Goal: Use online tool/utility: Utilize a website feature to perform a specific function

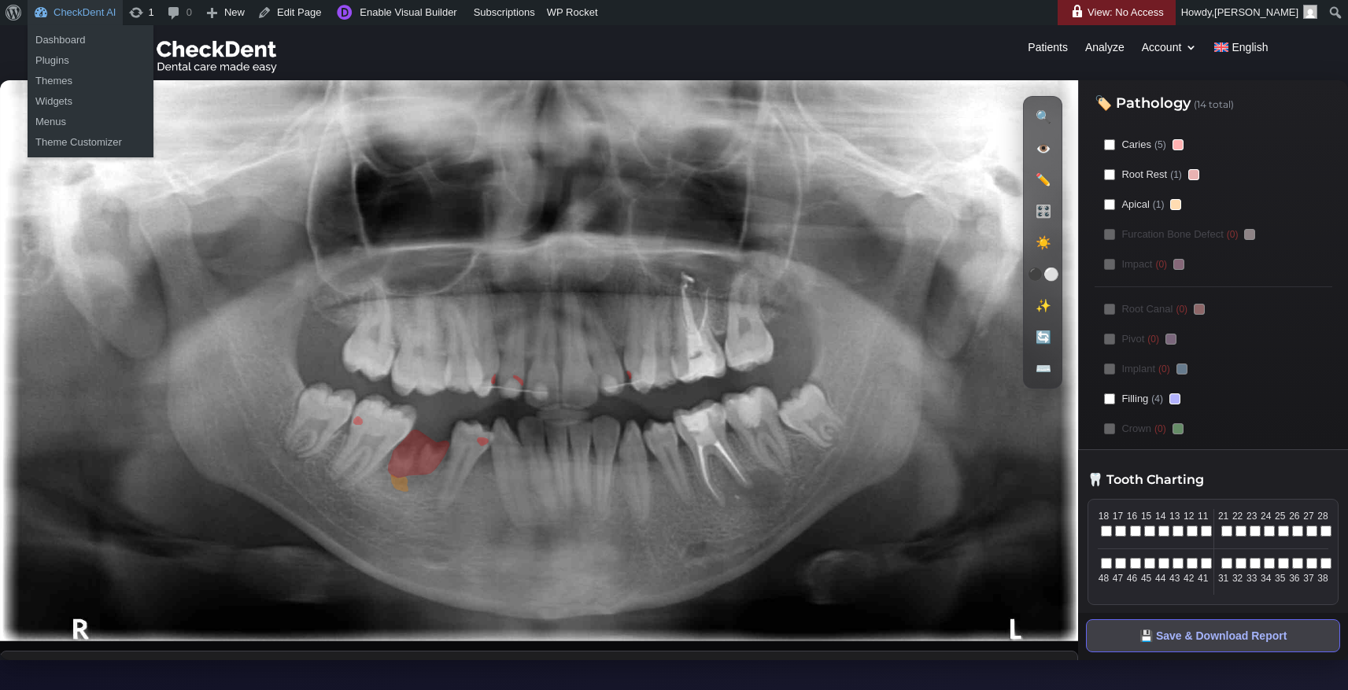
click at [87, 17] on link "CheckDent AI" at bounding box center [75, 12] width 95 height 25
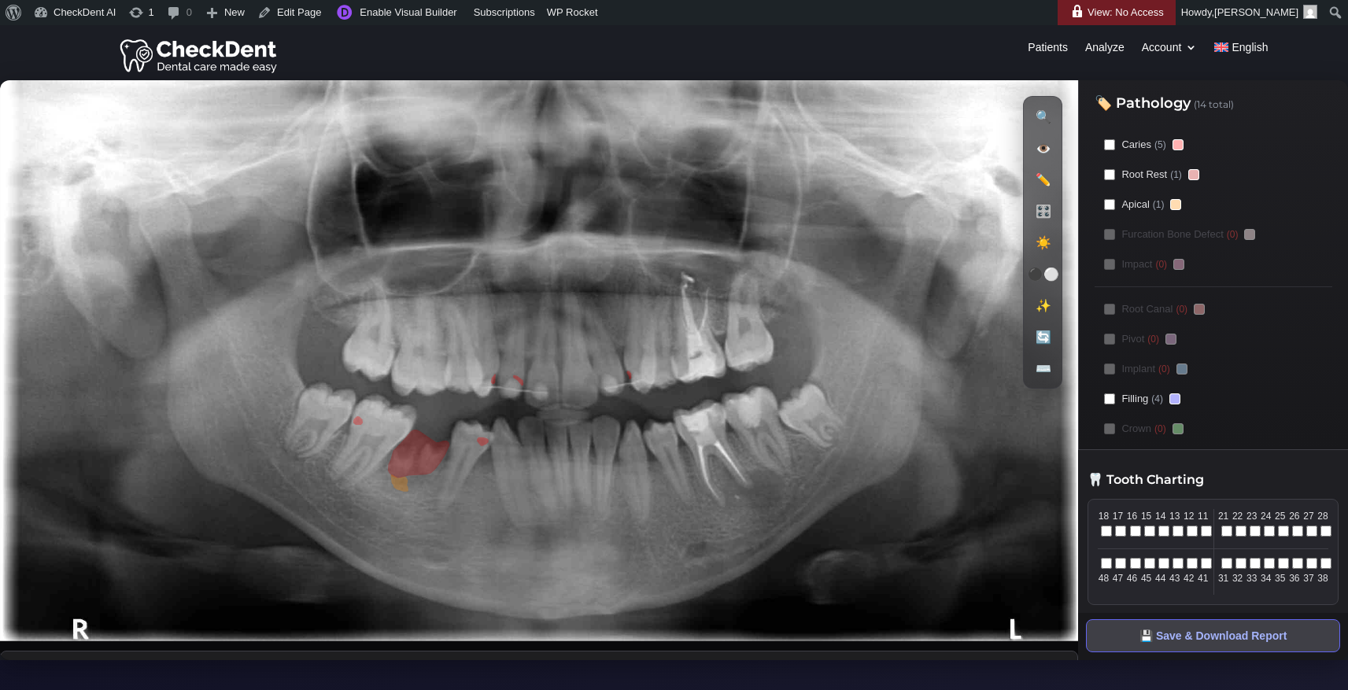
click at [562, 110] on image at bounding box center [539, 360] width 1078 height 561
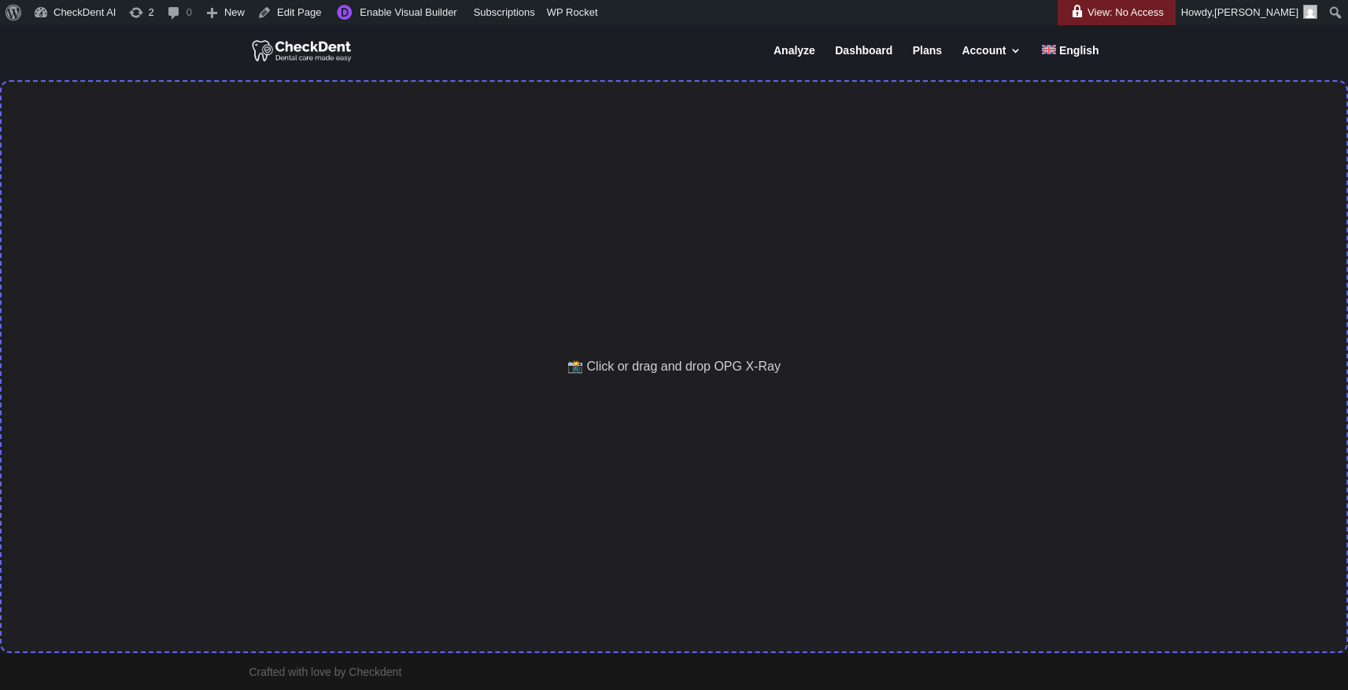
click at [466, 278] on div "📸 Click or drag and drop OPG X-Ray" at bounding box center [674, 366] width 1348 height 573
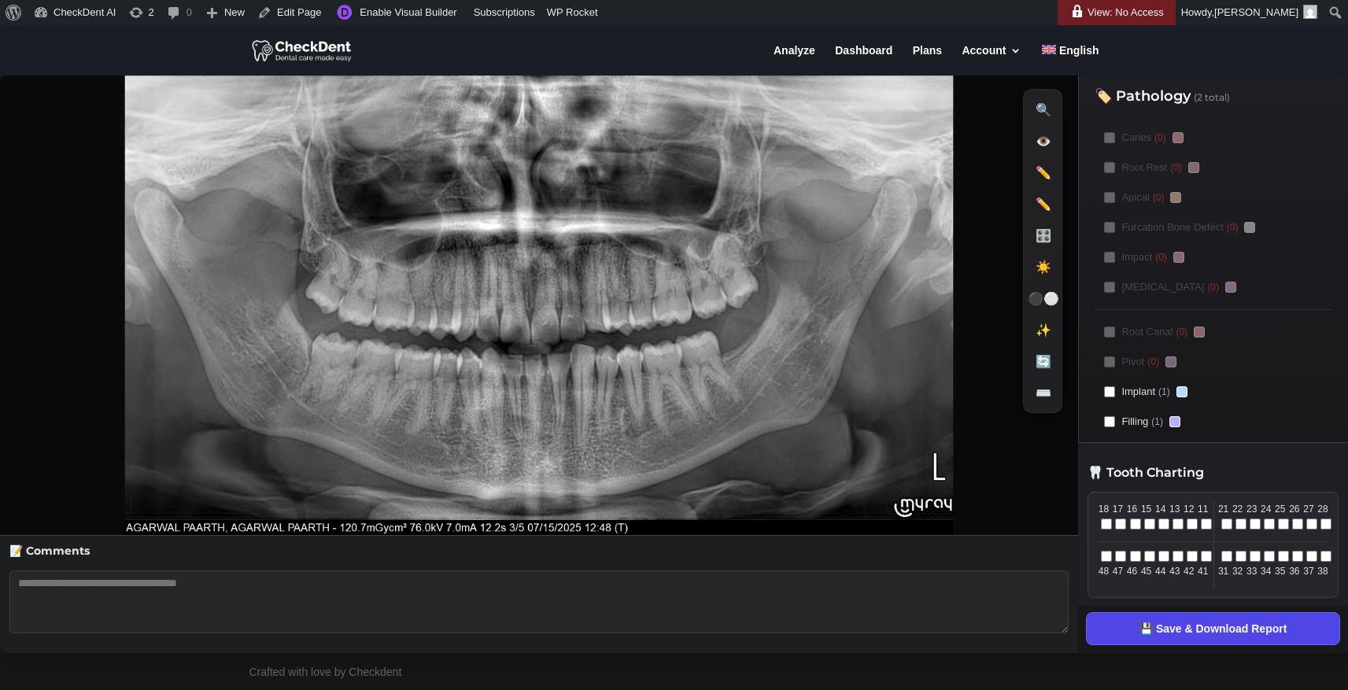
click at [1229, 640] on button "💾 Save & Download Report" at bounding box center [1213, 628] width 254 height 33
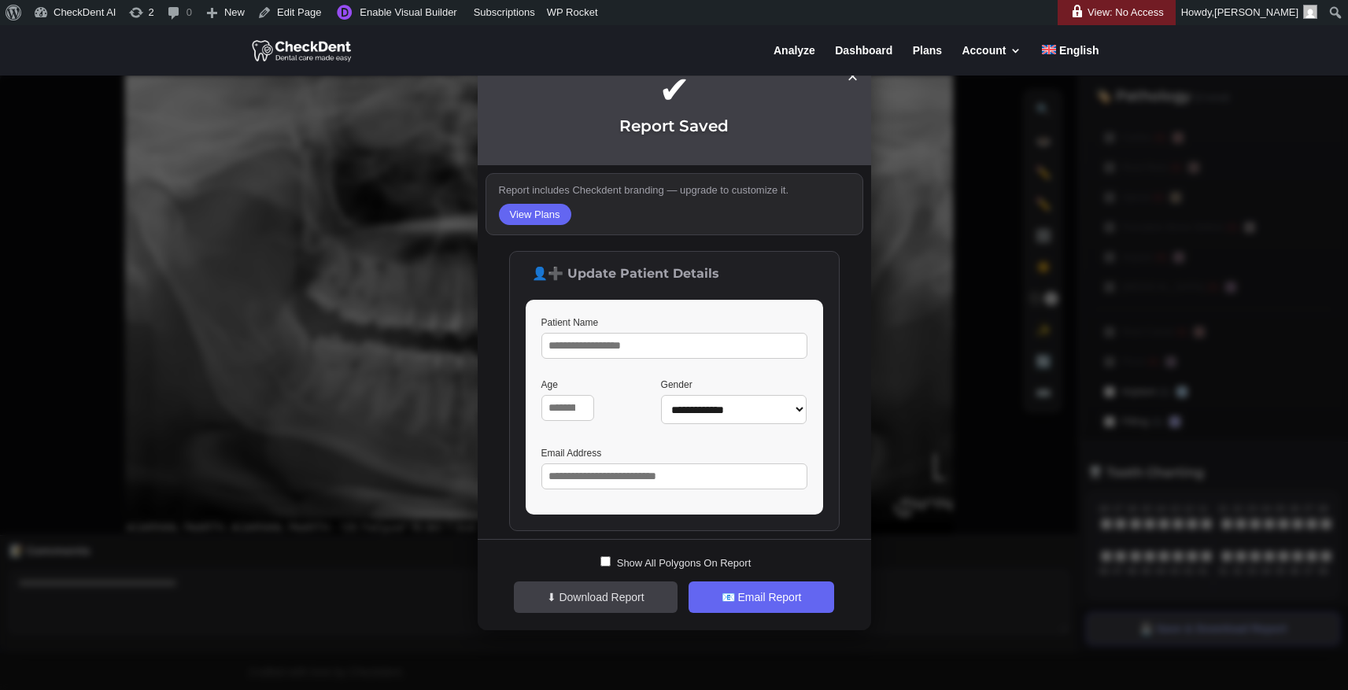
click at [662, 342] on input "Patient Name" at bounding box center [675, 346] width 266 height 26
type input "*****"
click at [928, 246] on div "**********" at bounding box center [674, 345] width 1348 height 690
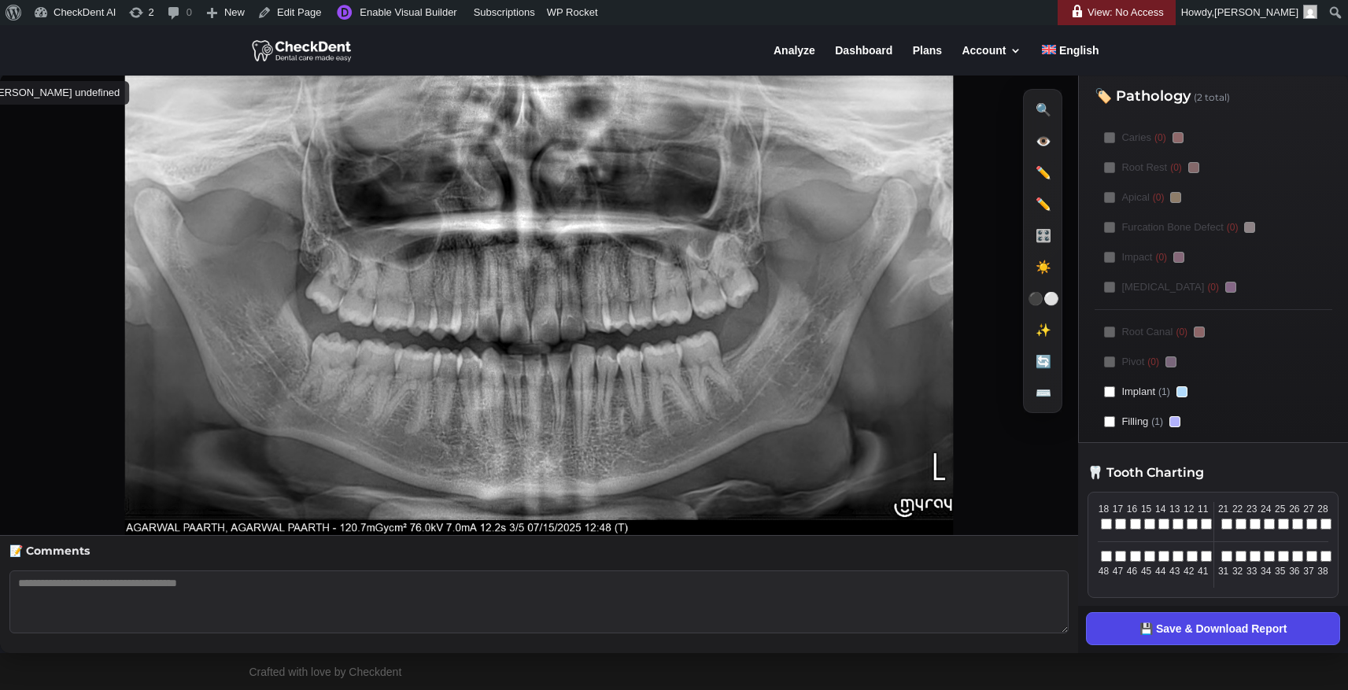
click at [1209, 632] on button "💾 Save & Download Report" at bounding box center [1213, 628] width 254 height 33
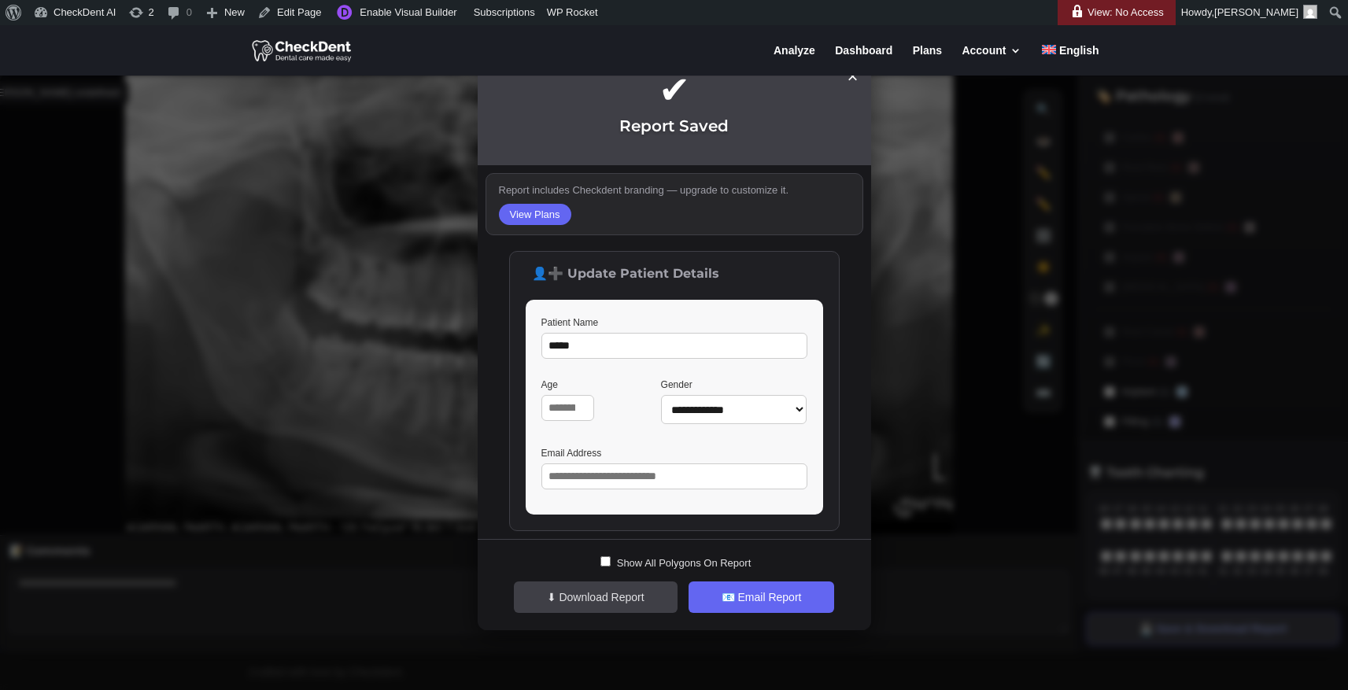
click at [579, 412] on input "*" at bounding box center [569, 408] width 54 height 26
click at [581, 404] on input "*" at bounding box center [569, 408] width 54 height 26
type input "*"
click at [585, 412] on input "*" at bounding box center [569, 408] width 54 height 26
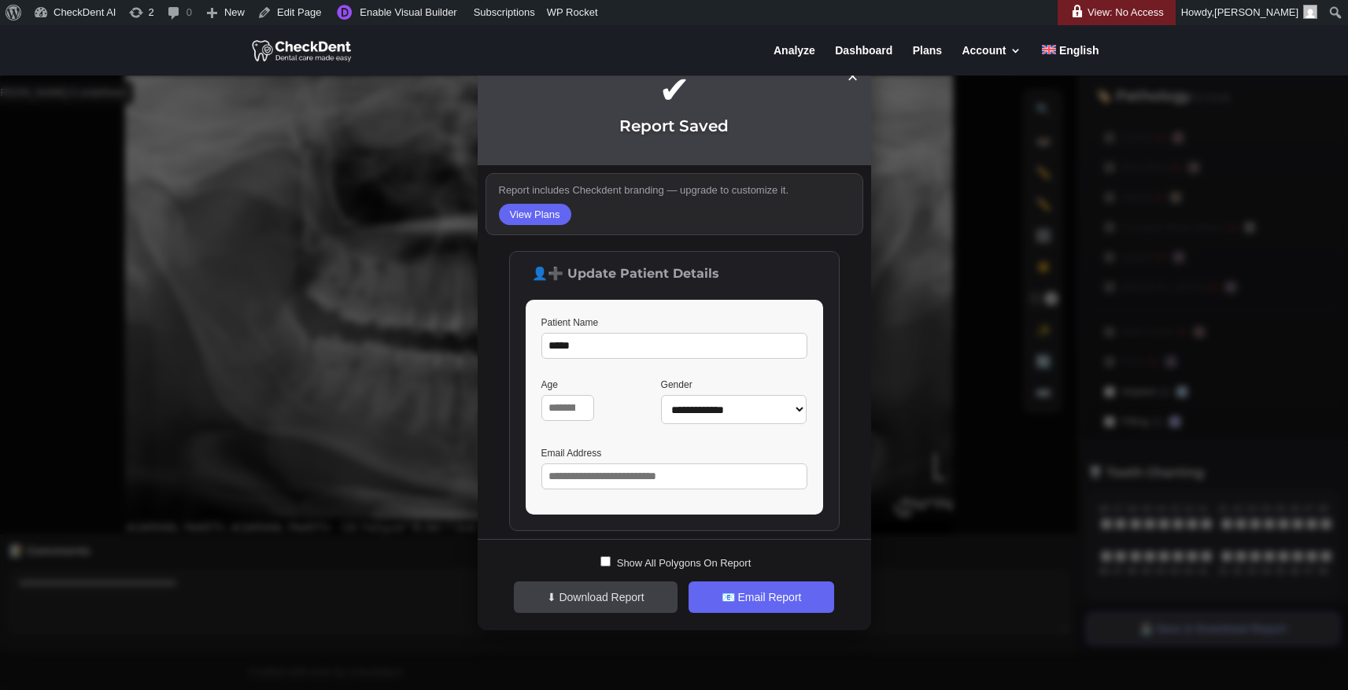
click at [316, 412] on div "**********" at bounding box center [674, 345] width 1348 height 690
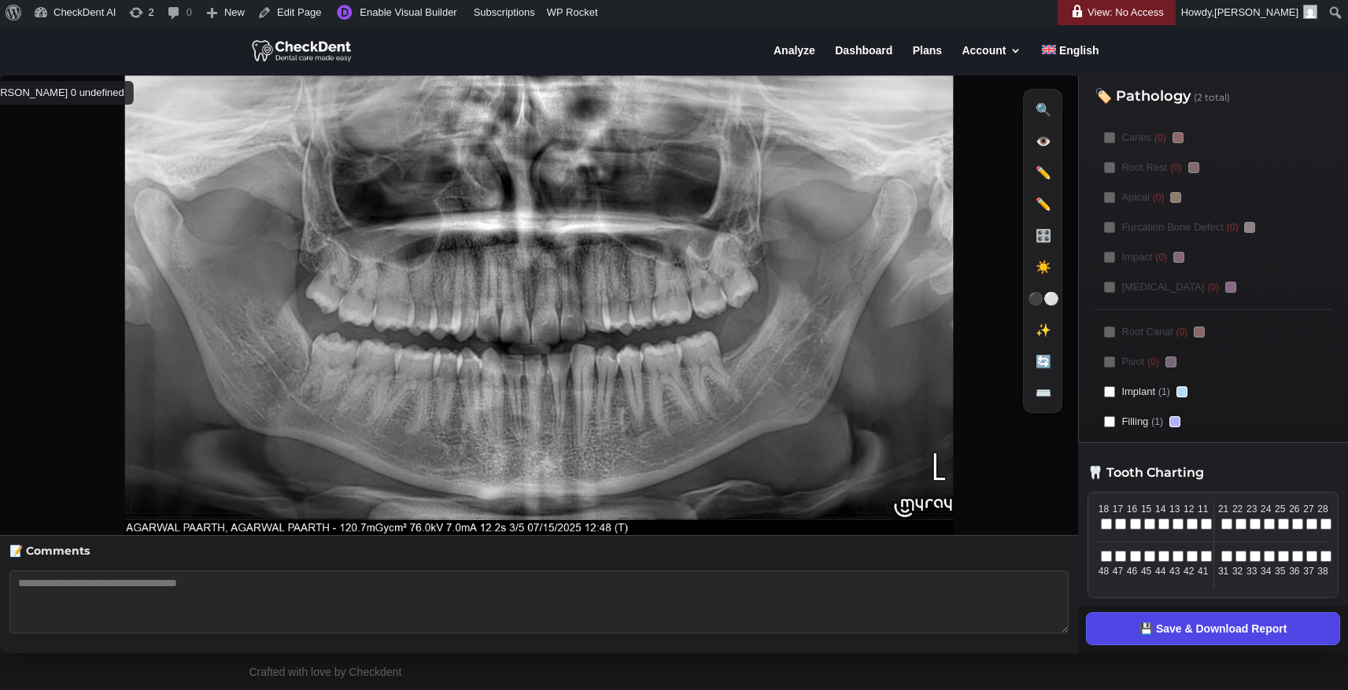
click at [1155, 630] on button "💾 Save & Download Report" at bounding box center [1213, 628] width 254 height 33
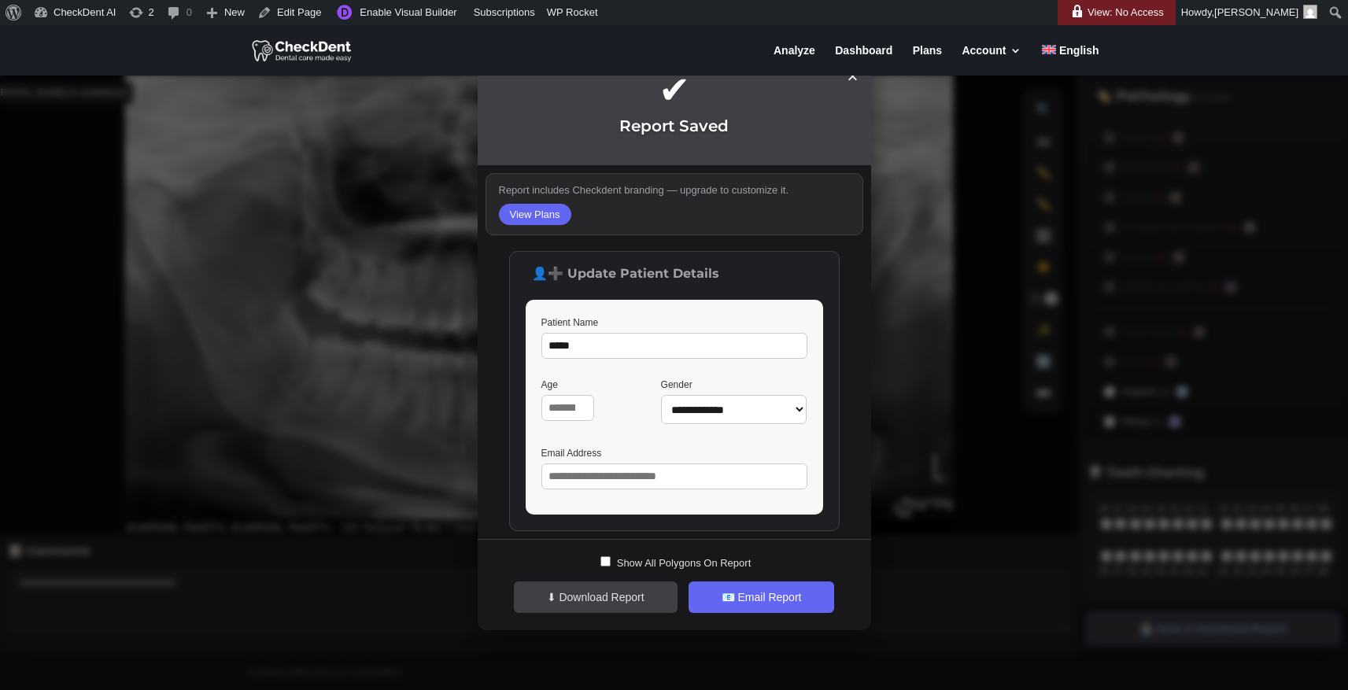
click at [763, 414] on select "**********" at bounding box center [734, 409] width 146 height 29
select select "****"
click at [661, 395] on select "**********" at bounding box center [734, 409] width 146 height 29
click at [944, 453] on div "**********" at bounding box center [674, 345] width 1348 height 690
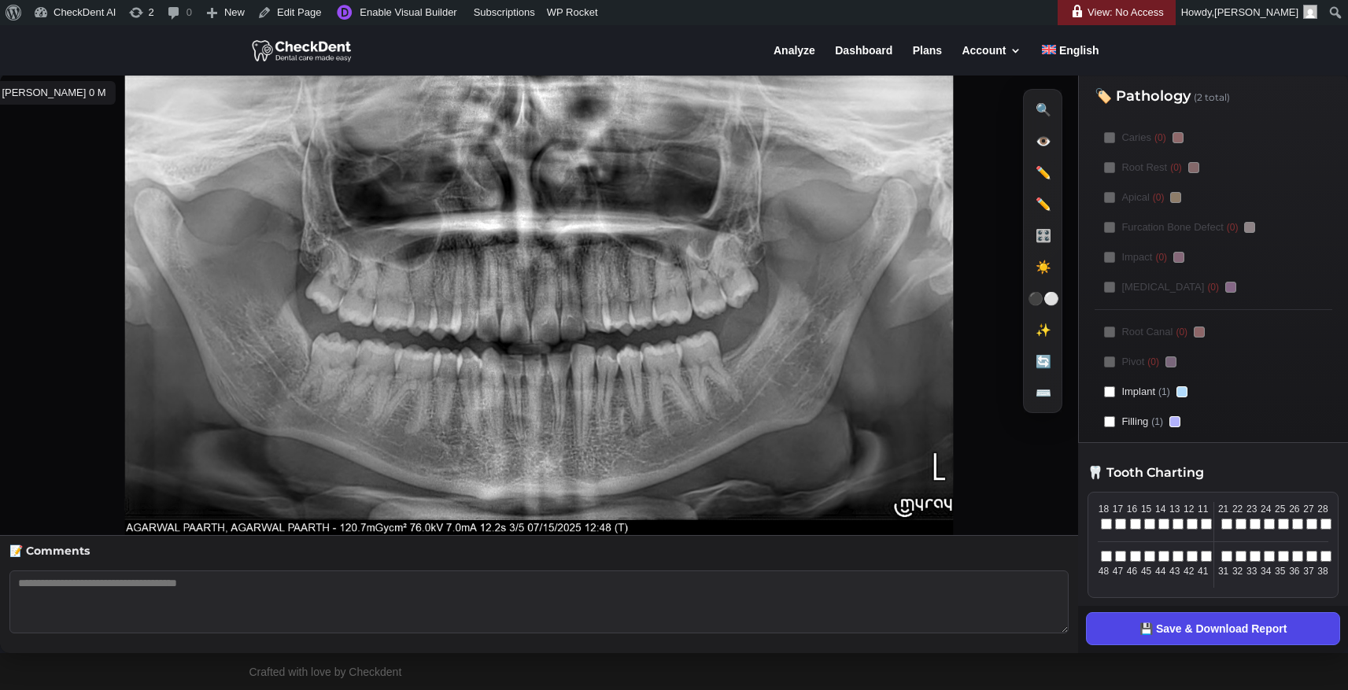
click at [1179, 623] on button "💾 Save & Download Report" at bounding box center [1213, 628] width 254 height 33
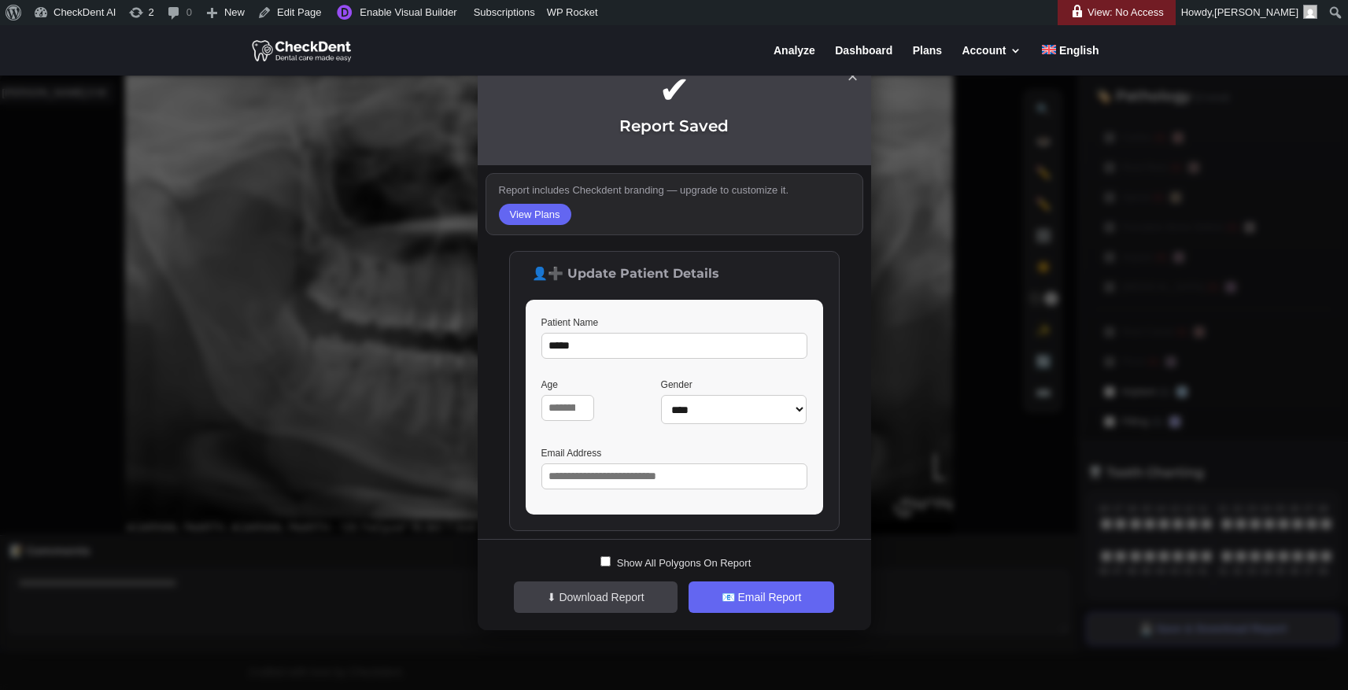
click at [852, 79] on span "×" at bounding box center [852, 76] width 11 height 14
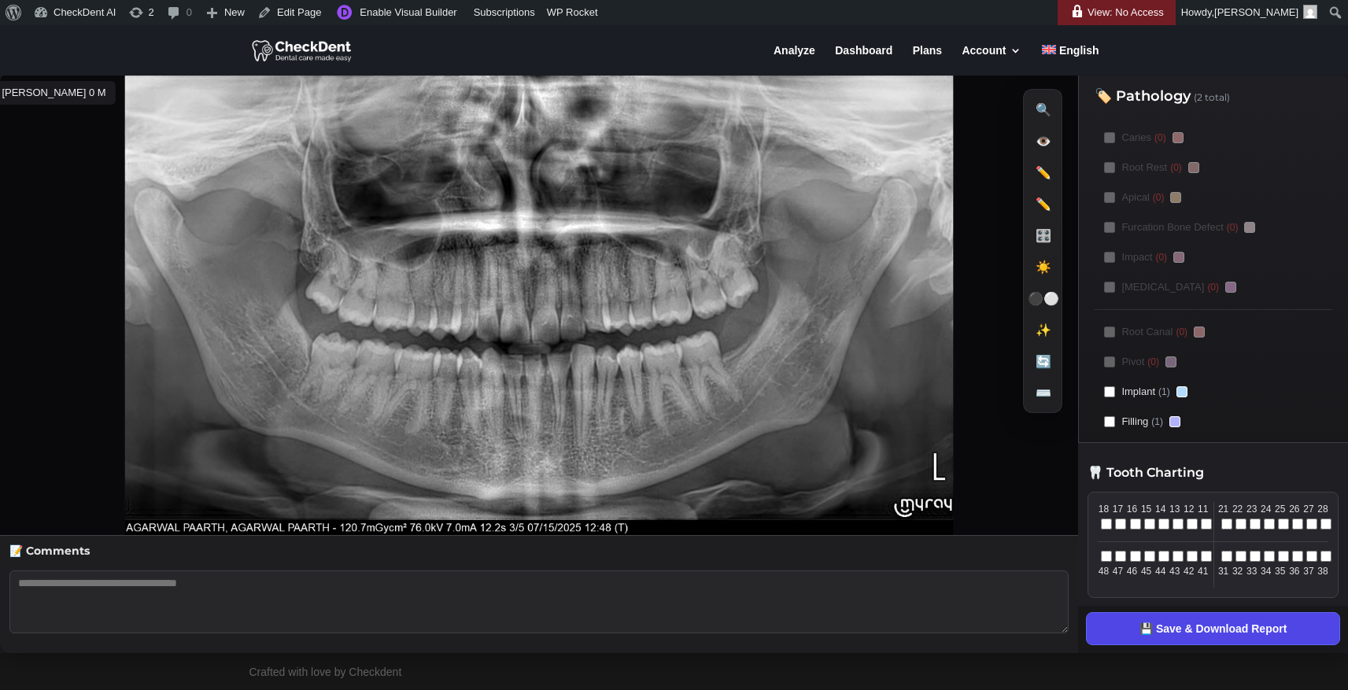
click at [1219, 634] on button "💾 Save & Download Report" at bounding box center [1213, 628] width 254 height 33
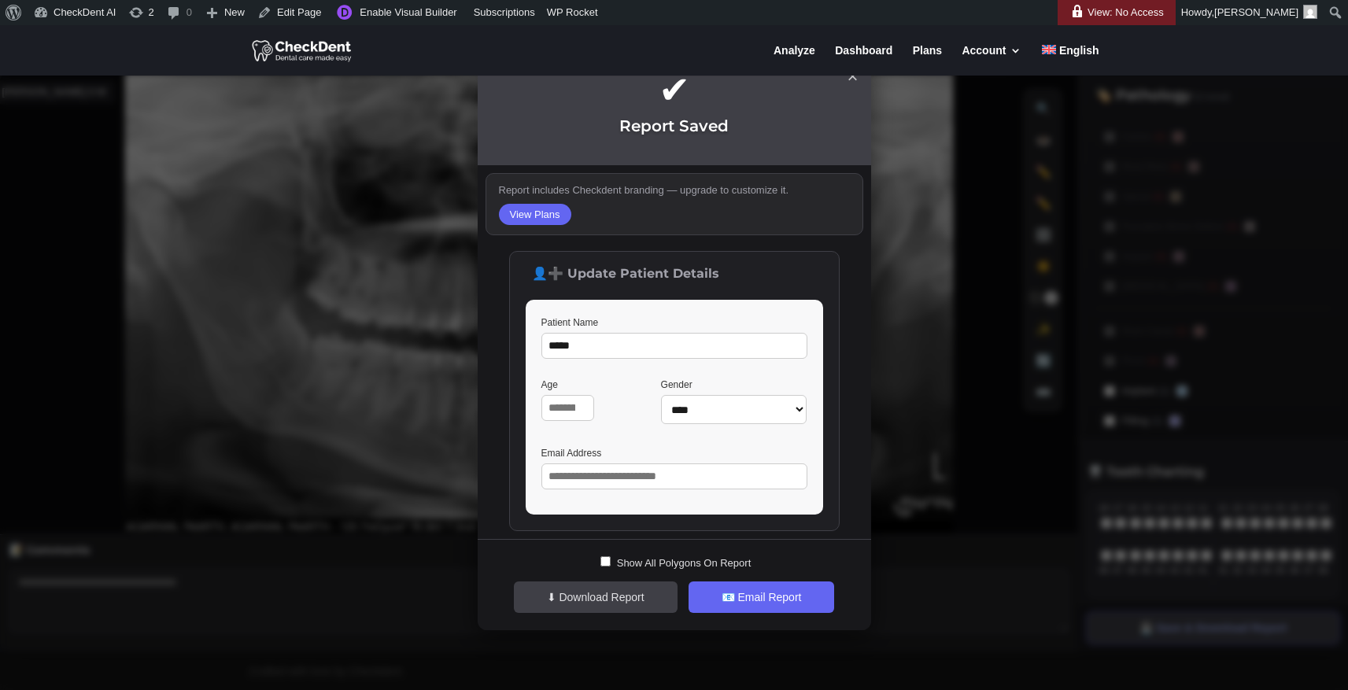
click at [854, 80] on span "×" at bounding box center [852, 76] width 11 height 14
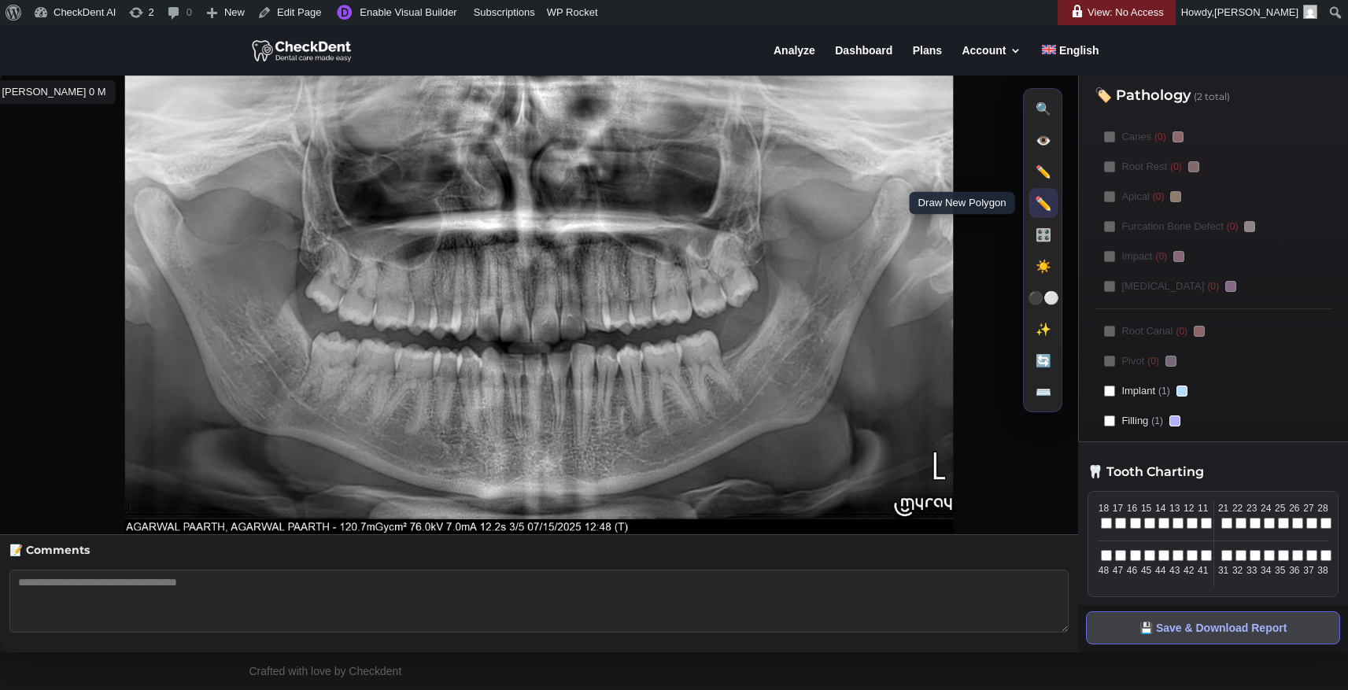
click at [1045, 212] on button "✏️ Draw New Polygon" at bounding box center [1044, 202] width 29 height 29
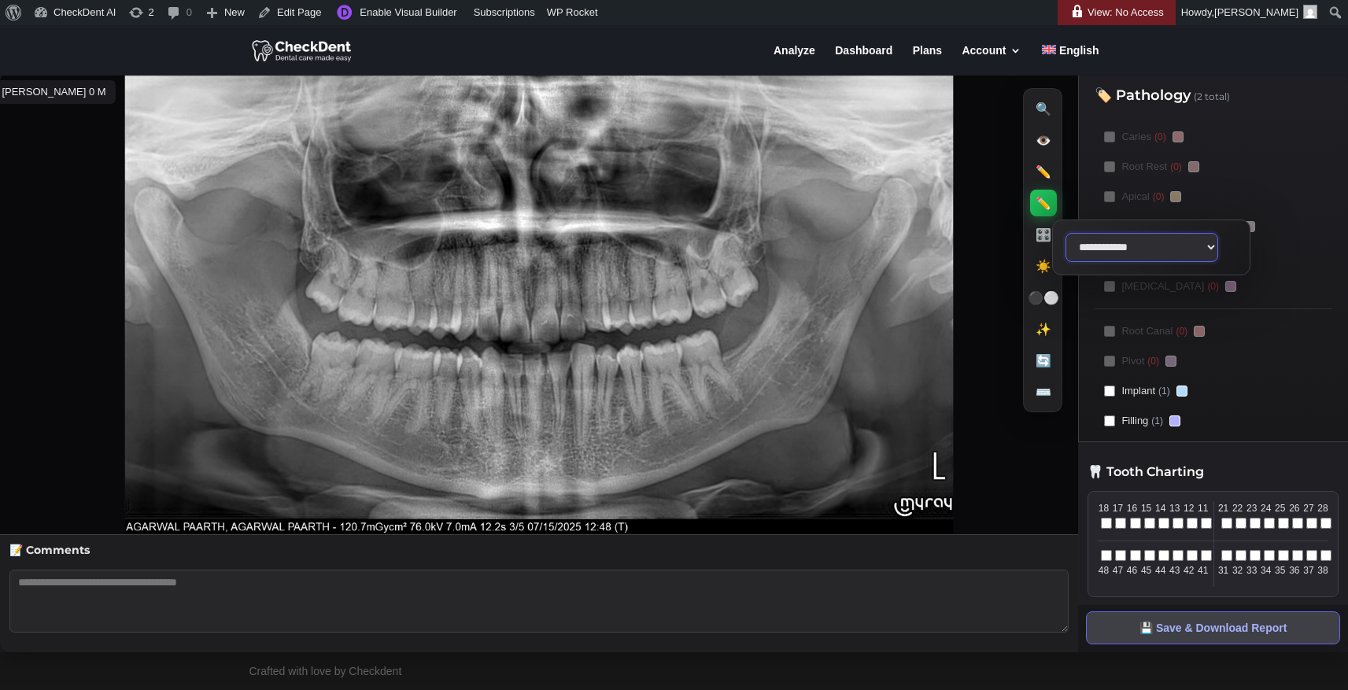
click at [1125, 251] on select "**********" at bounding box center [1142, 247] width 153 height 29
select select "******"
click at [1066, 233] on select "**********" at bounding box center [1142, 247] width 153 height 29
drag, startPoint x: 534, startPoint y: 353, endPoint x: 517, endPoint y: 355, distance: 17.5
click at [517, 355] on icon at bounding box center [539, 303] width 1078 height 462
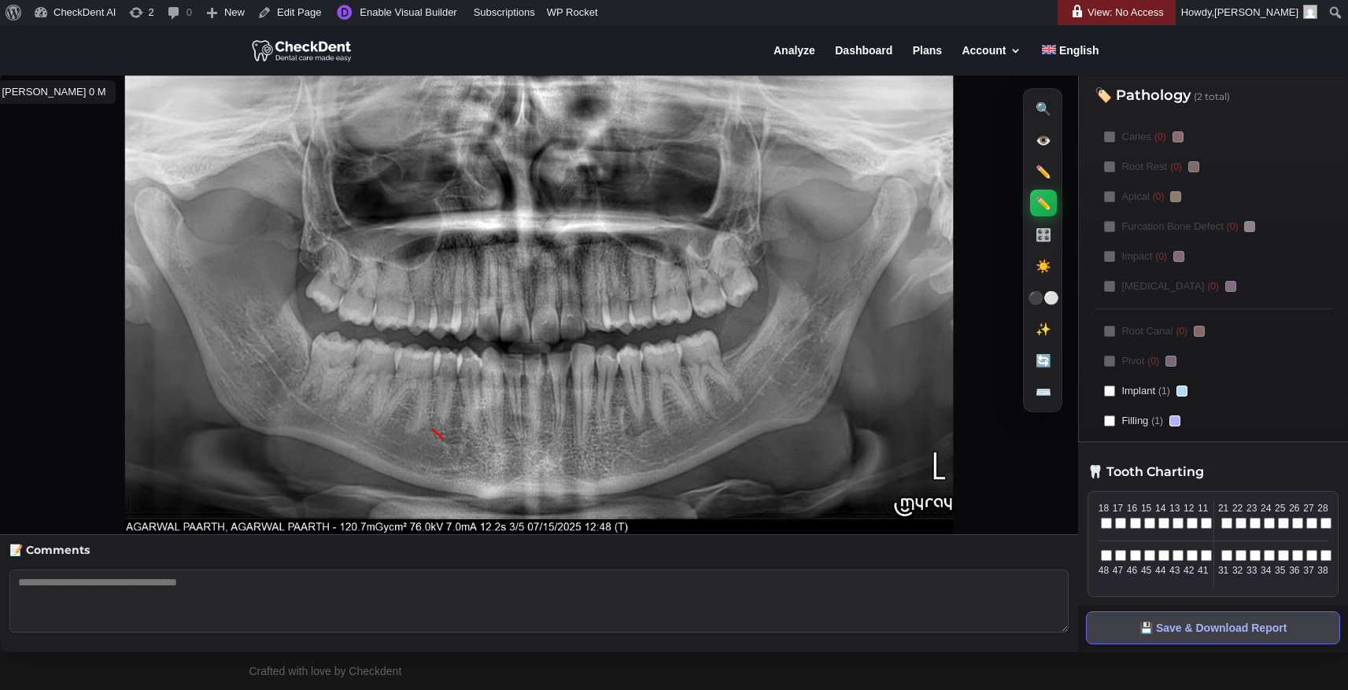
click at [524, 362] on icon at bounding box center [539, 303] width 1078 height 462
click at [532, 364] on icon at bounding box center [539, 303] width 1078 height 462
click at [536, 359] on icon at bounding box center [539, 303] width 1078 height 462
click at [463, 421] on polyline at bounding box center [447, 432] width 31 height 23
click at [516, 356] on icon at bounding box center [539, 303] width 1078 height 462
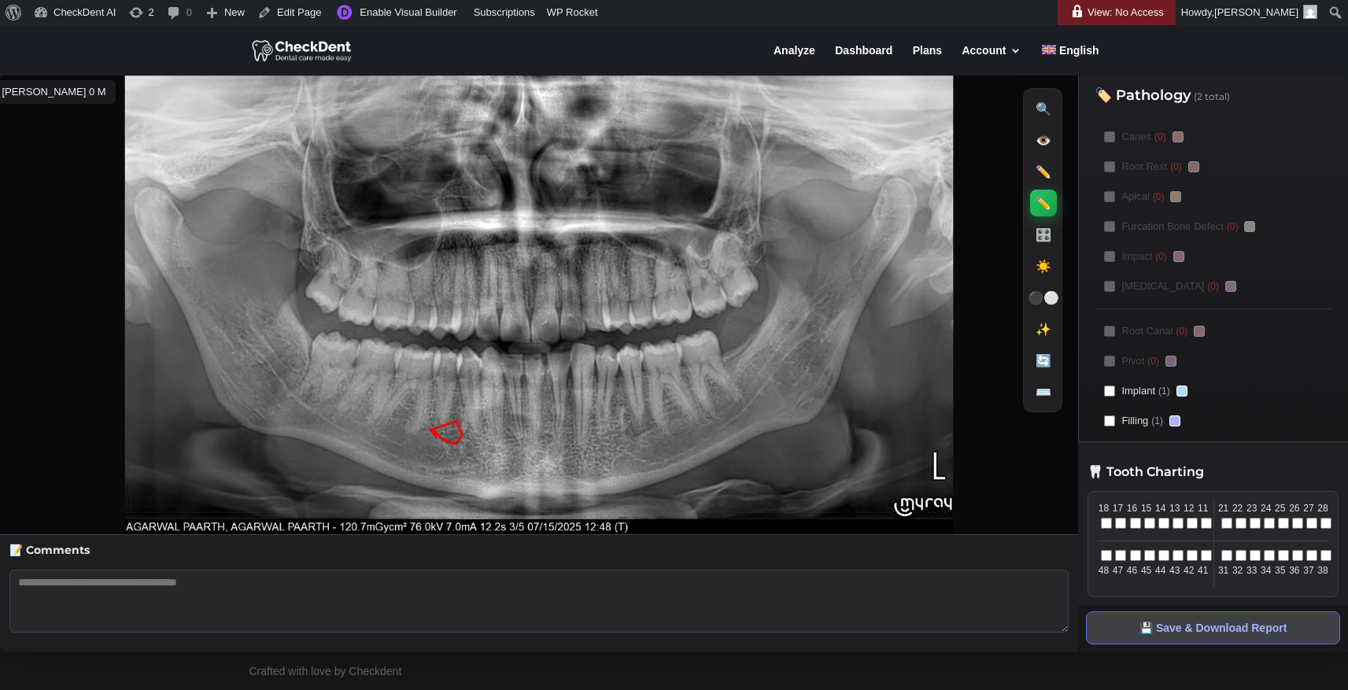
click at [520, 360] on icon at bounding box center [539, 303] width 1078 height 462
click at [532, 375] on icon at bounding box center [539, 303] width 1078 height 462
click at [434, 421] on polyline at bounding box center [446, 432] width 31 height 23
click at [438, 317] on icon at bounding box center [539, 303] width 1078 height 462
click at [439, 320] on icon at bounding box center [539, 303] width 1078 height 462
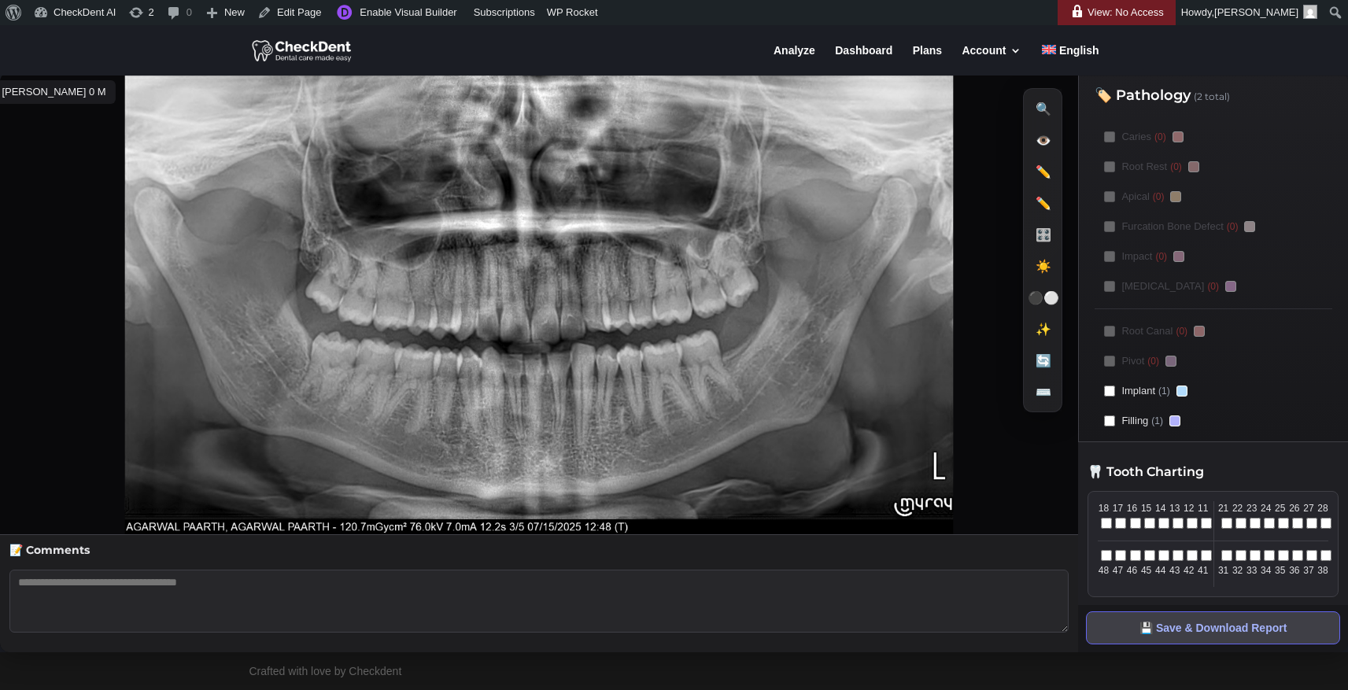
click at [438, 320] on icon at bounding box center [539, 303] width 1078 height 462
click at [1044, 169] on button "✏️ Draw New Box" at bounding box center [1044, 171] width 29 height 29
click at [1045, 200] on button "✏️ Draw New Polygon" at bounding box center [1044, 202] width 29 height 29
click at [444, 326] on icon at bounding box center [539, 303] width 1078 height 462
click at [462, 371] on icon at bounding box center [539, 303] width 1078 height 462
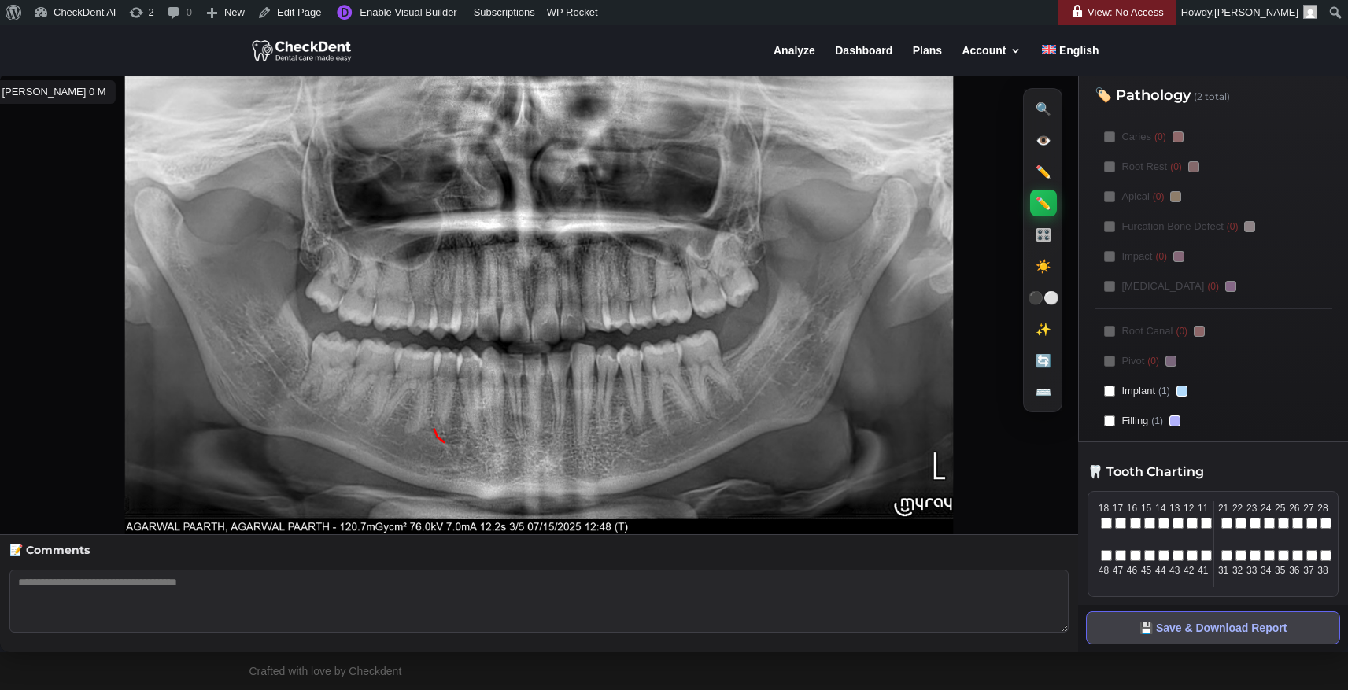
click at [498, 397] on icon at bounding box center [539, 303] width 1078 height 462
click at [563, 406] on icon at bounding box center [539, 303] width 1078 height 462
click at [463, 429] on polyline at bounding box center [448, 437] width 28 height 16
click at [463, 417] on polyline at bounding box center [448, 431] width 28 height 28
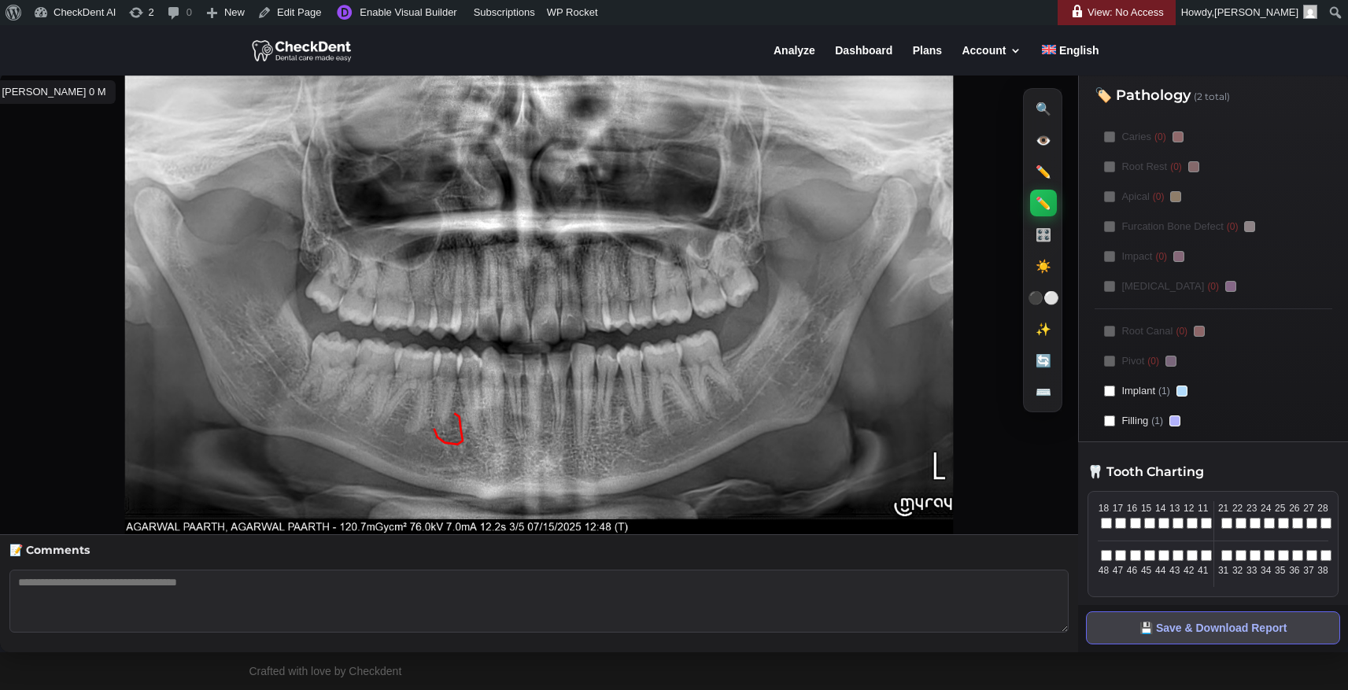
click at [463, 414] on polyline at bounding box center [448, 429] width 28 height 31
click at [528, 258] on icon at bounding box center [539, 303] width 1078 height 462
click at [531, 305] on icon at bounding box center [539, 303] width 1078 height 462
click at [520, 349] on icon at bounding box center [539, 303] width 1078 height 462
click at [463, 414] on polyline at bounding box center [448, 429] width 28 height 31
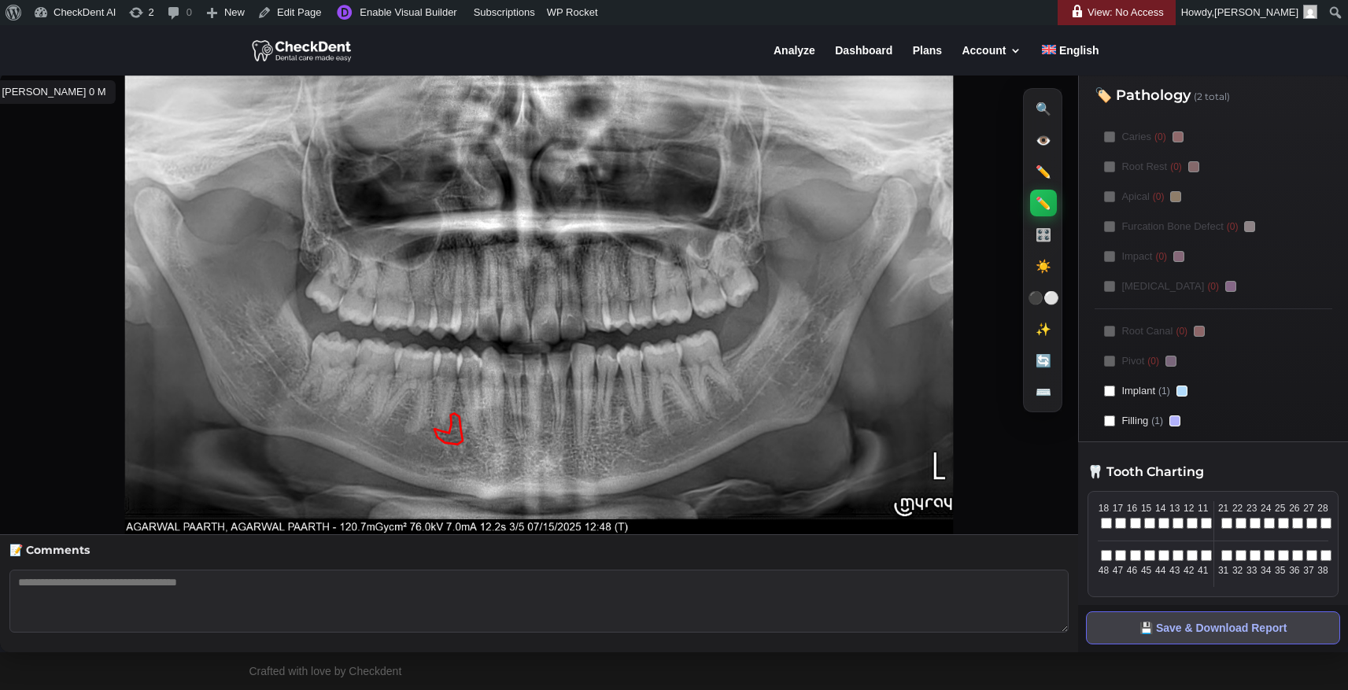
click at [443, 414] on polyline at bounding box center [448, 429] width 29 height 31
click at [442, 414] on polyline at bounding box center [448, 429] width 29 height 31
click at [446, 414] on polyline at bounding box center [448, 429] width 29 height 31
click at [462, 414] on polyline at bounding box center [448, 429] width 29 height 31
click at [423, 327] on icon at bounding box center [539, 303] width 1078 height 462
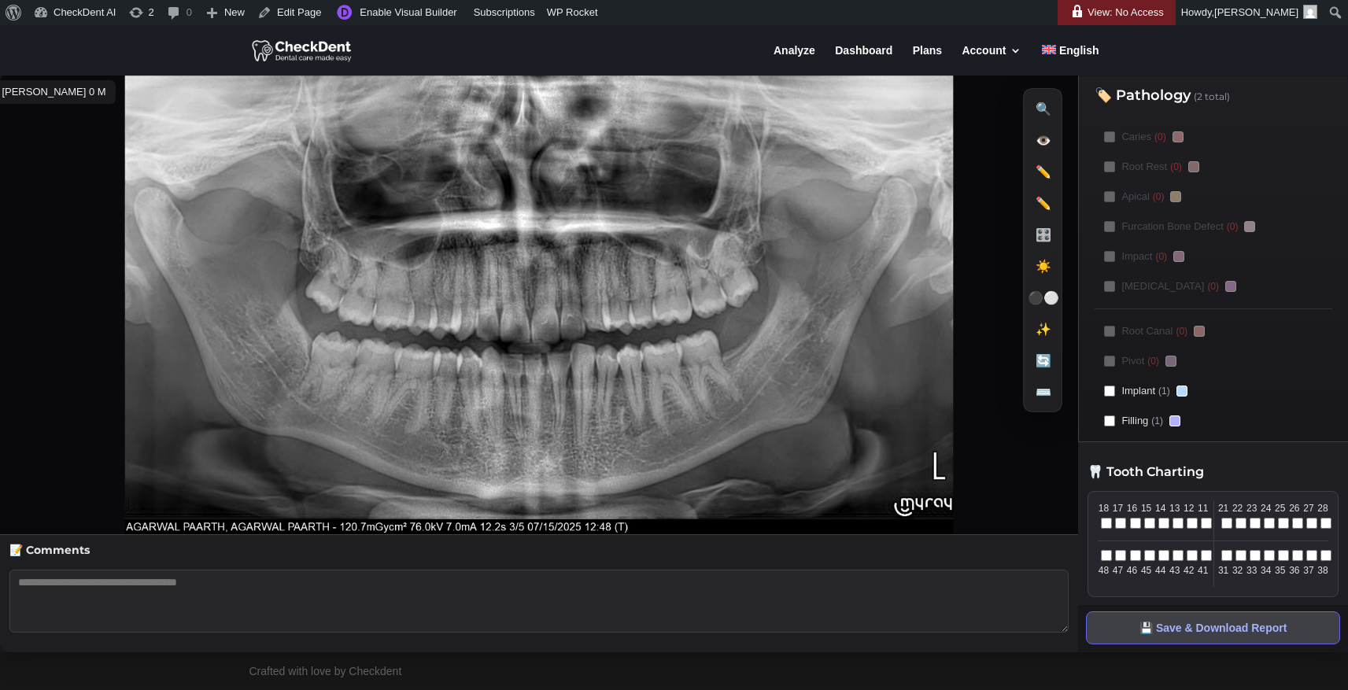
drag, startPoint x: 428, startPoint y: 324, endPoint x: 438, endPoint y: 342, distance: 20.8
click at [438, 342] on icon at bounding box center [539, 303] width 1078 height 462
click at [1053, 179] on button "✏️ Draw New Box" at bounding box center [1044, 171] width 29 height 29
click at [428, 327] on icon at bounding box center [539, 303] width 1078 height 462
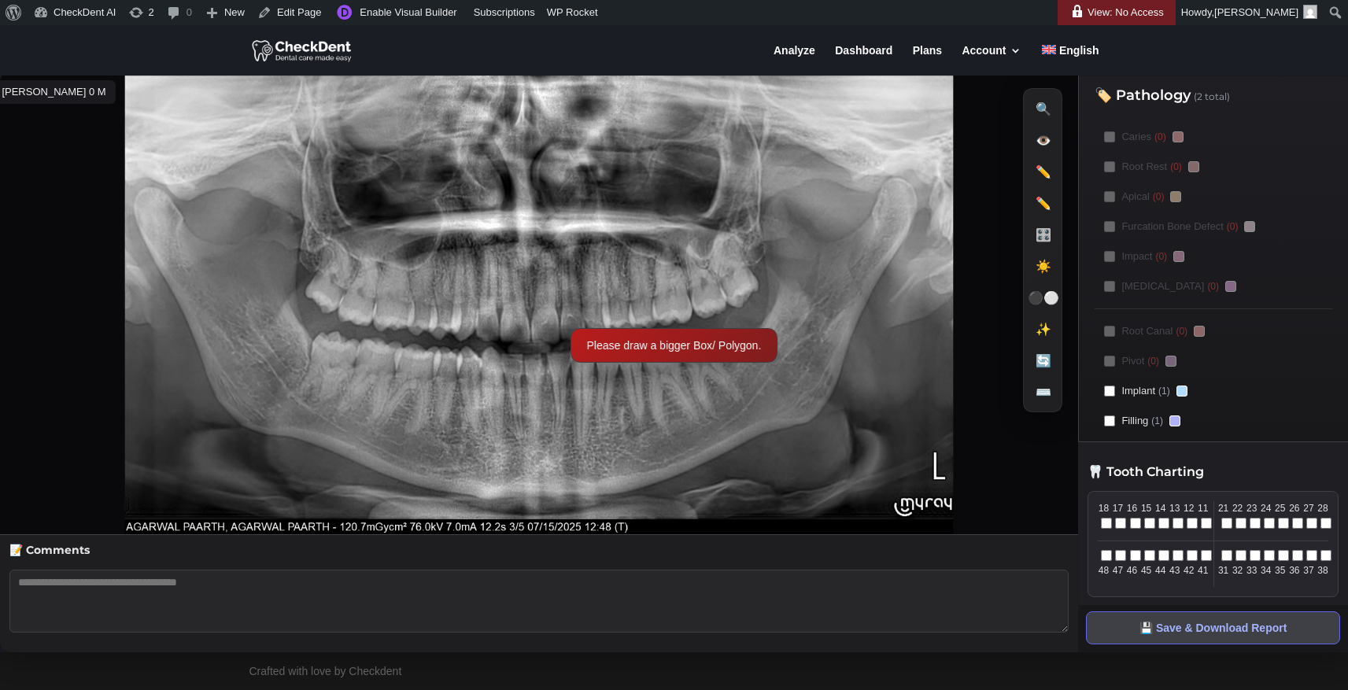
click at [428, 335] on icon at bounding box center [539, 303] width 1078 height 462
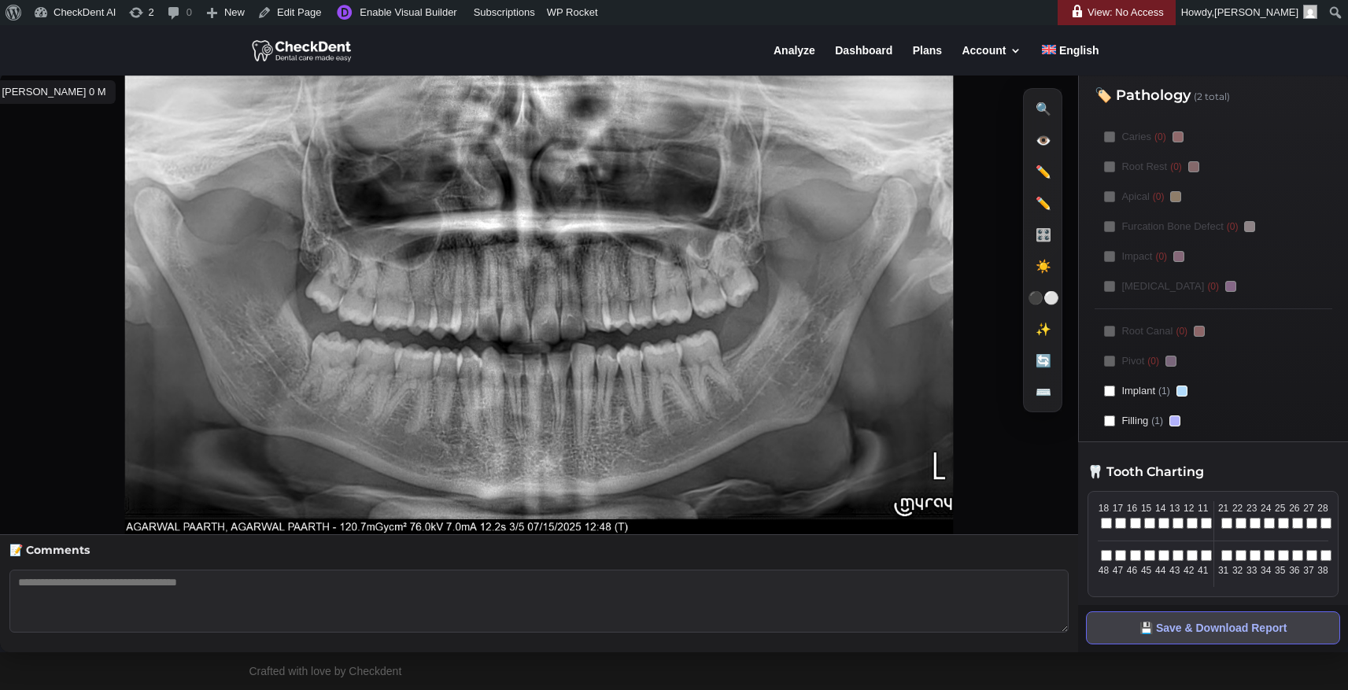
drag, startPoint x: 428, startPoint y: 335, endPoint x: 439, endPoint y: 349, distance: 17.3
click at [439, 349] on icon at bounding box center [539, 303] width 1078 height 462
drag, startPoint x: 433, startPoint y: 330, endPoint x: 463, endPoint y: 356, distance: 39.6
click at [463, 356] on icon at bounding box center [539, 303] width 1078 height 462
click at [431, 335] on icon at bounding box center [539, 303] width 1078 height 462
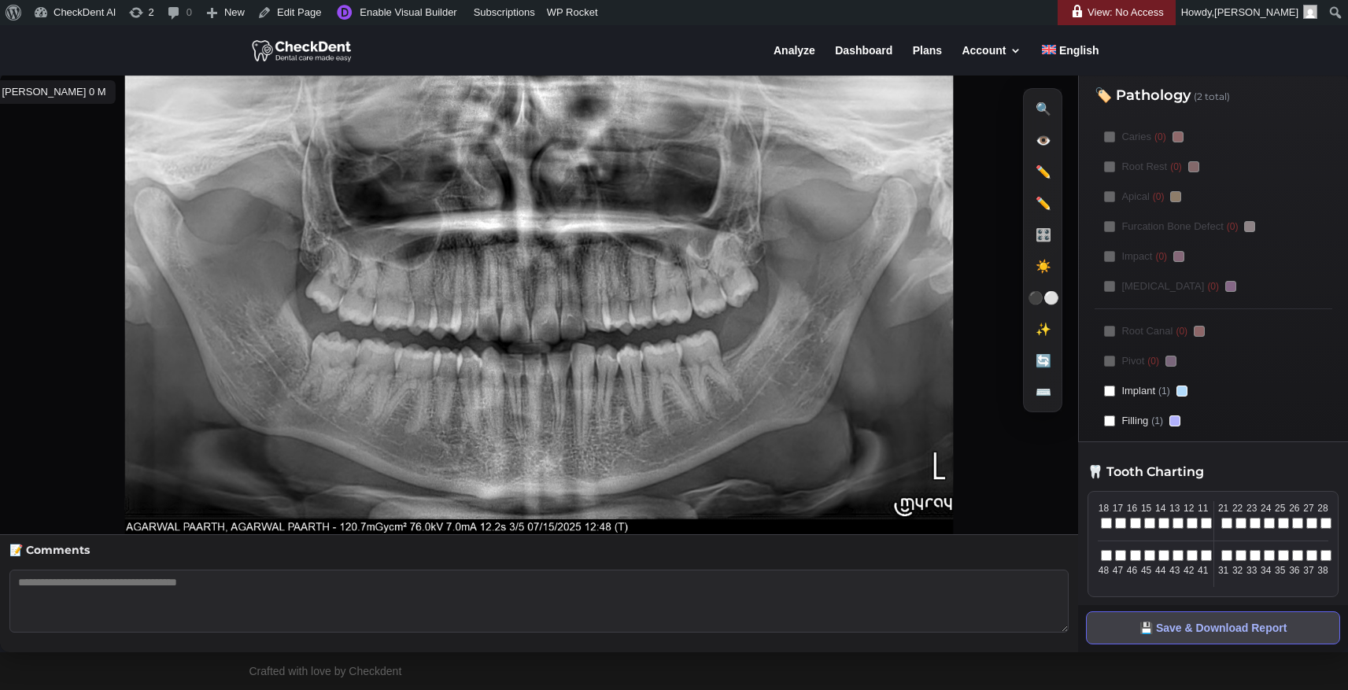
click at [431, 335] on icon at bounding box center [539, 303] width 1078 height 462
click at [535, 346] on icon at bounding box center [539, 303] width 1078 height 462
click at [619, 383] on icon at bounding box center [539, 303] width 1078 height 462
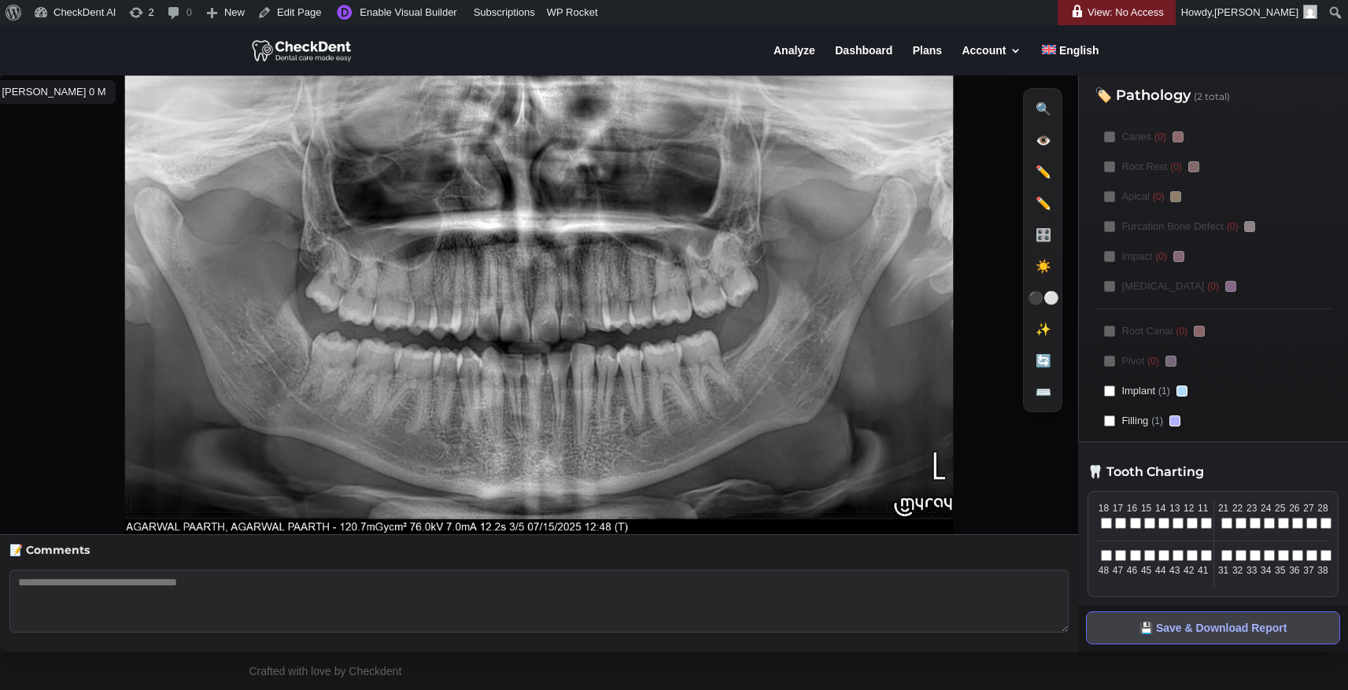
click at [490, 318] on icon at bounding box center [539, 303] width 1078 height 462
click at [480, 316] on icon at bounding box center [539, 303] width 1078 height 462
click at [481, 315] on icon at bounding box center [539, 303] width 1078 height 462
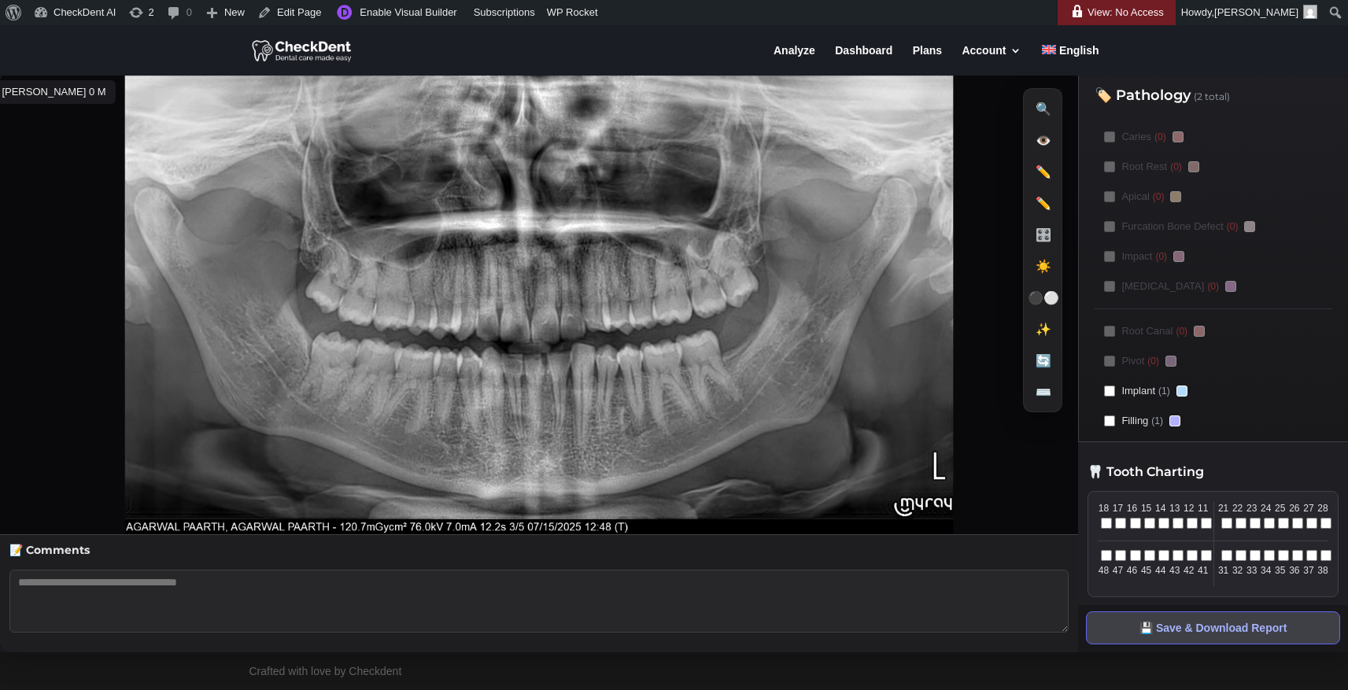
click at [481, 315] on icon at bounding box center [539, 303] width 1078 height 462
click at [483, 330] on icon at bounding box center [539, 303] width 1078 height 462
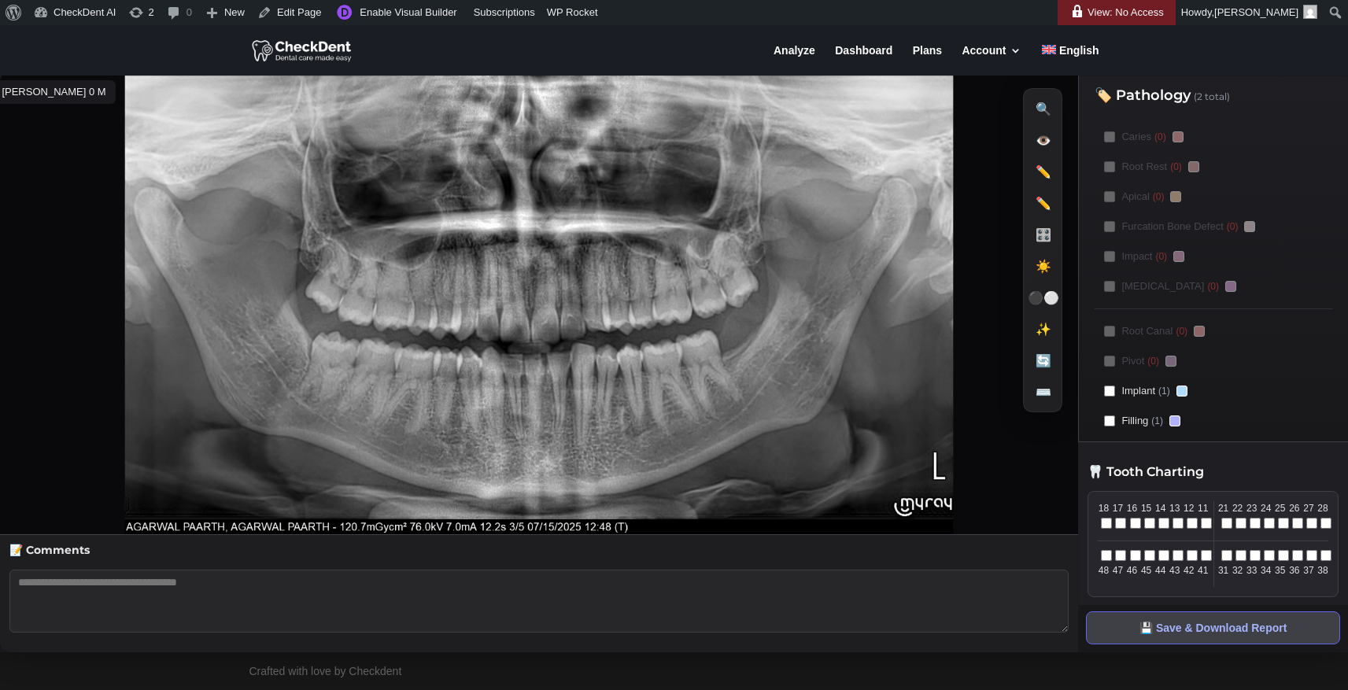
click at [483, 330] on icon at bounding box center [539, 303] width 1078 height 462
click at [1042, 396] on button "⌨️ Keyboard Shortcuts" at bounding box center [1044, 391] width 29 height 29
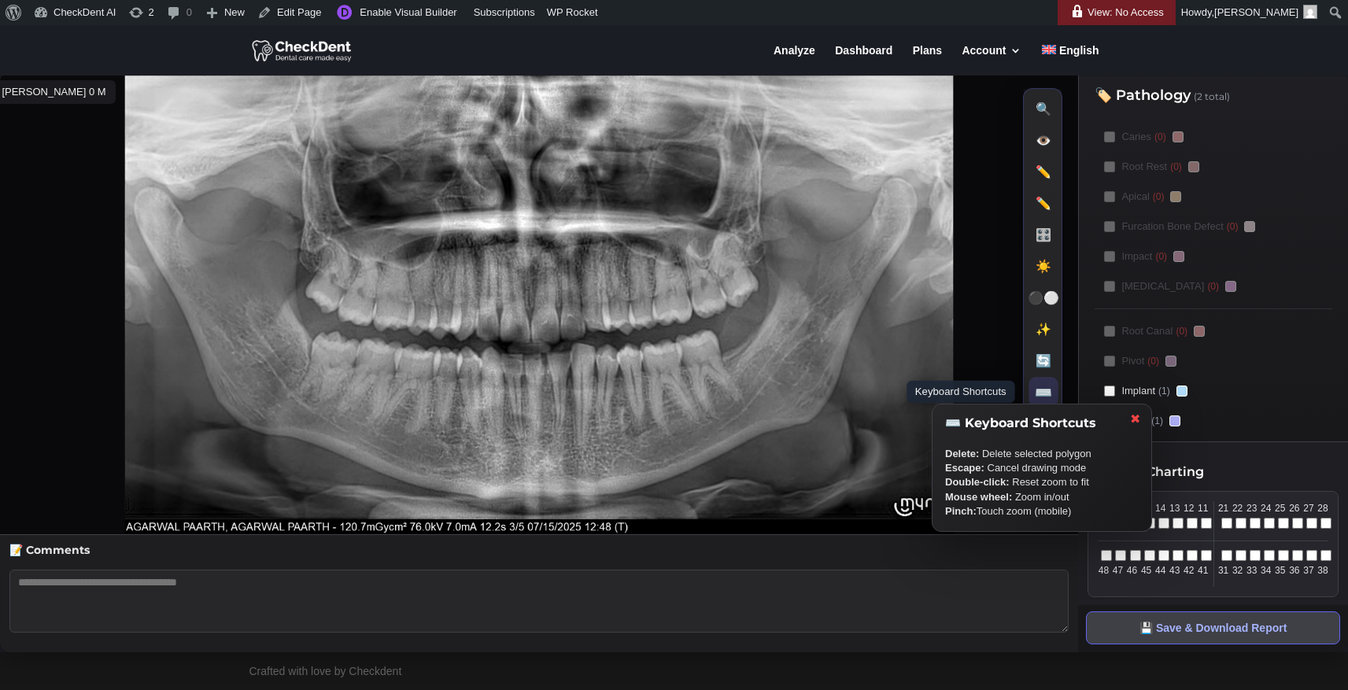
click at [1042, 396] on button "⌨️ Keyboard Shortcuts" at bounding box center [1044, 391] width 29 height 29
click at [1134, 416] on button "✖" at bounding box center [1136, 419] width 20 height 17
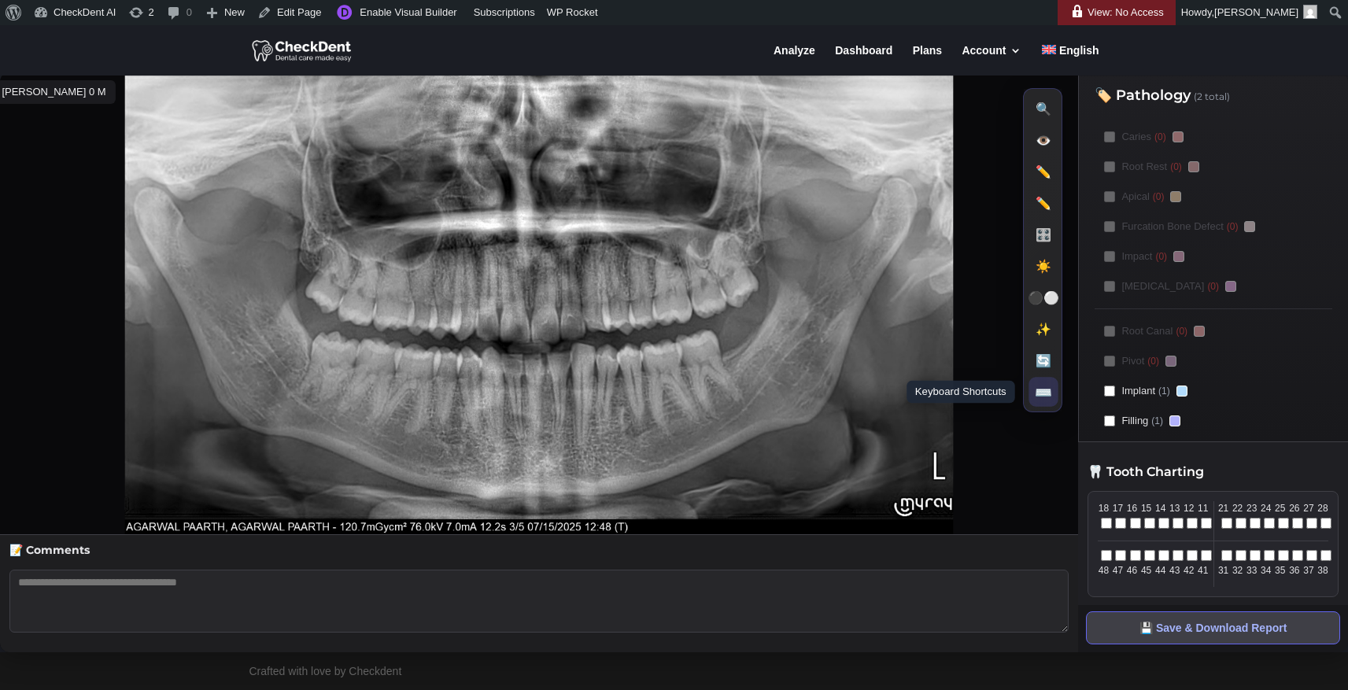
click at [1053, 394] on button "⌨️ Keyboard Shortcuts" at bounding box center [1044, 391] width 29 height 29
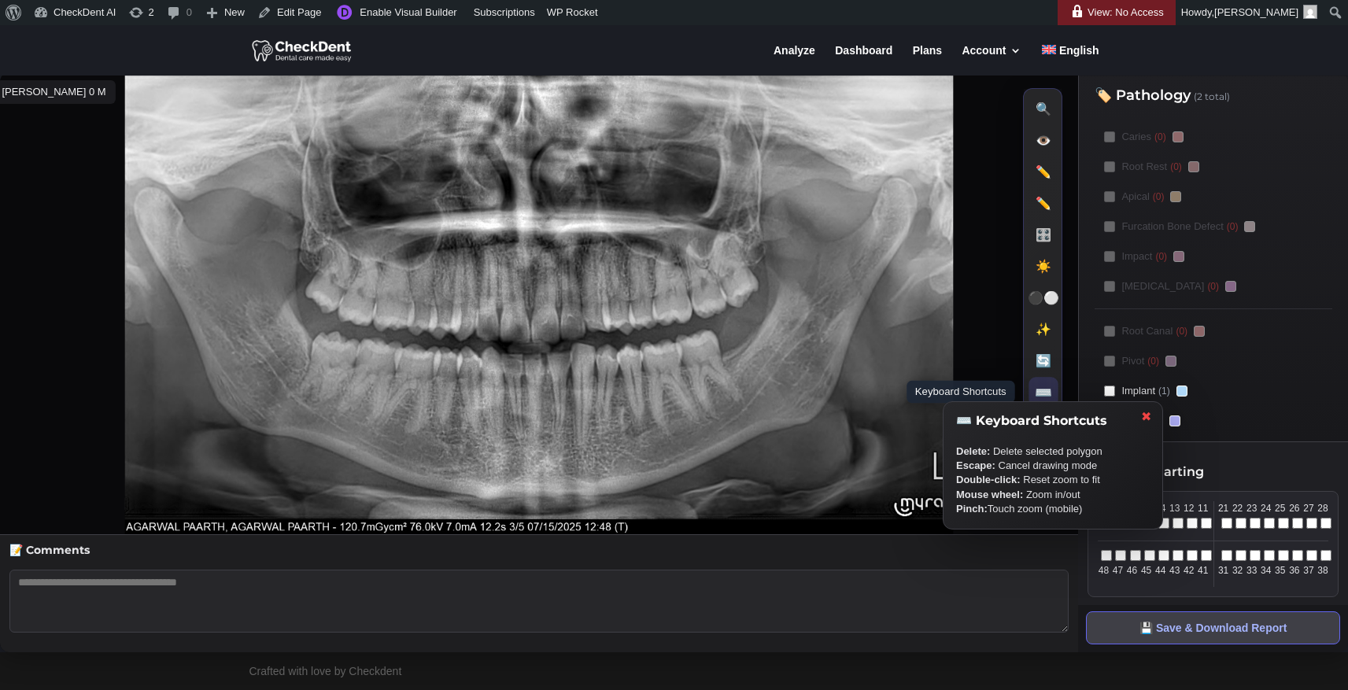
click at [1053, 394] on button "⌨️ Keyboard Shortcuts" at bounding box center [1044, 391] width 29 height 29
click at [390, 221] on icon at bounding box center [539, 303] width 1078 height 462
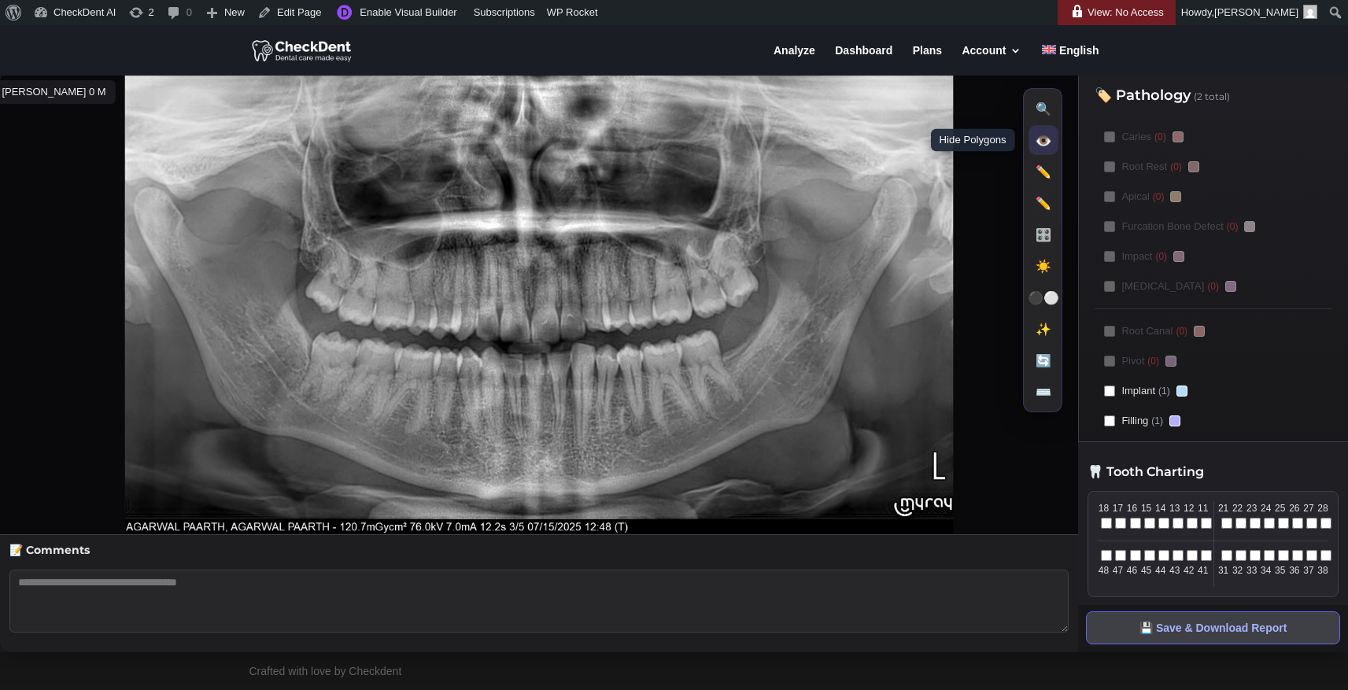
click at [1043, 144] on button "👁️ Hide Polygons" at bounding box center [1044, 139] width 29 height 29
click at [1043, 144] on button "🙈 Show Polygons" at bounding box center [1044, 139] width 29 height 29
click at [418, 338] on icon at bounding box center [539, 303] width 1078 height 462
click at [539, 320] on icon at bounding box center [539, 303] width 1078 height 462
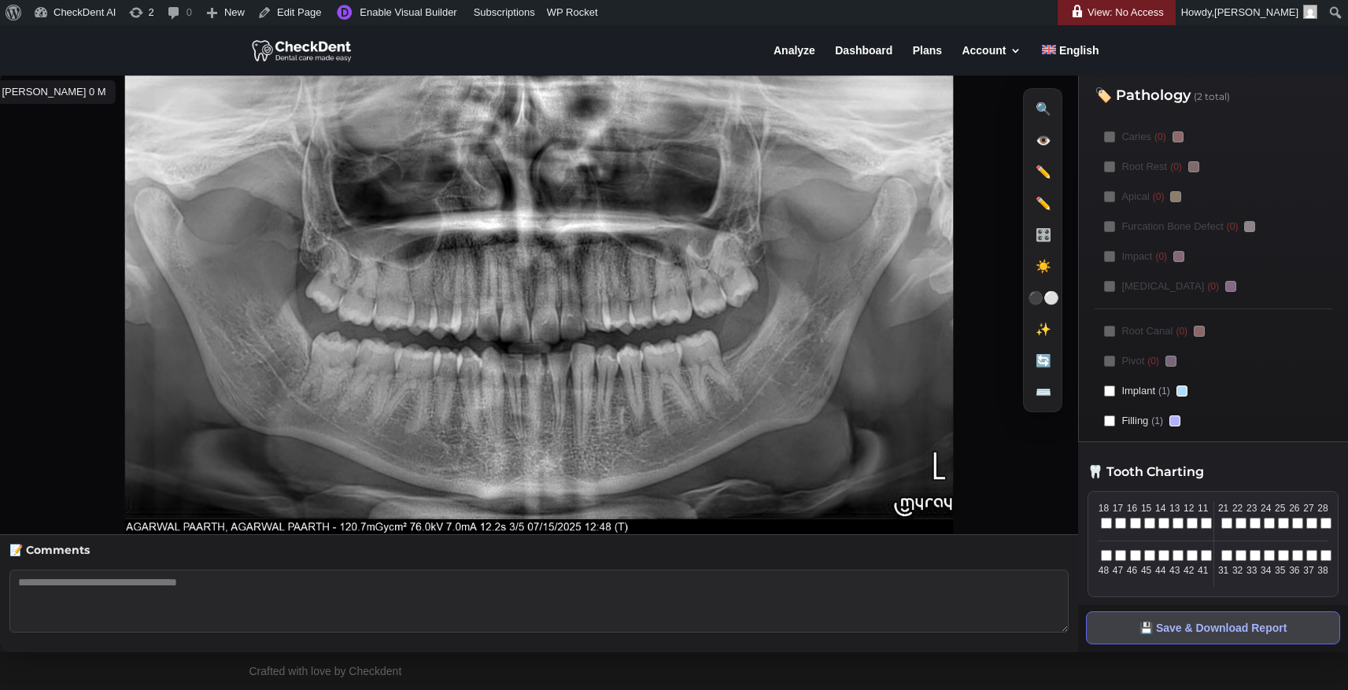
click at [539, 320] on icon at bounding box center [539, 303] width 1078 height 462
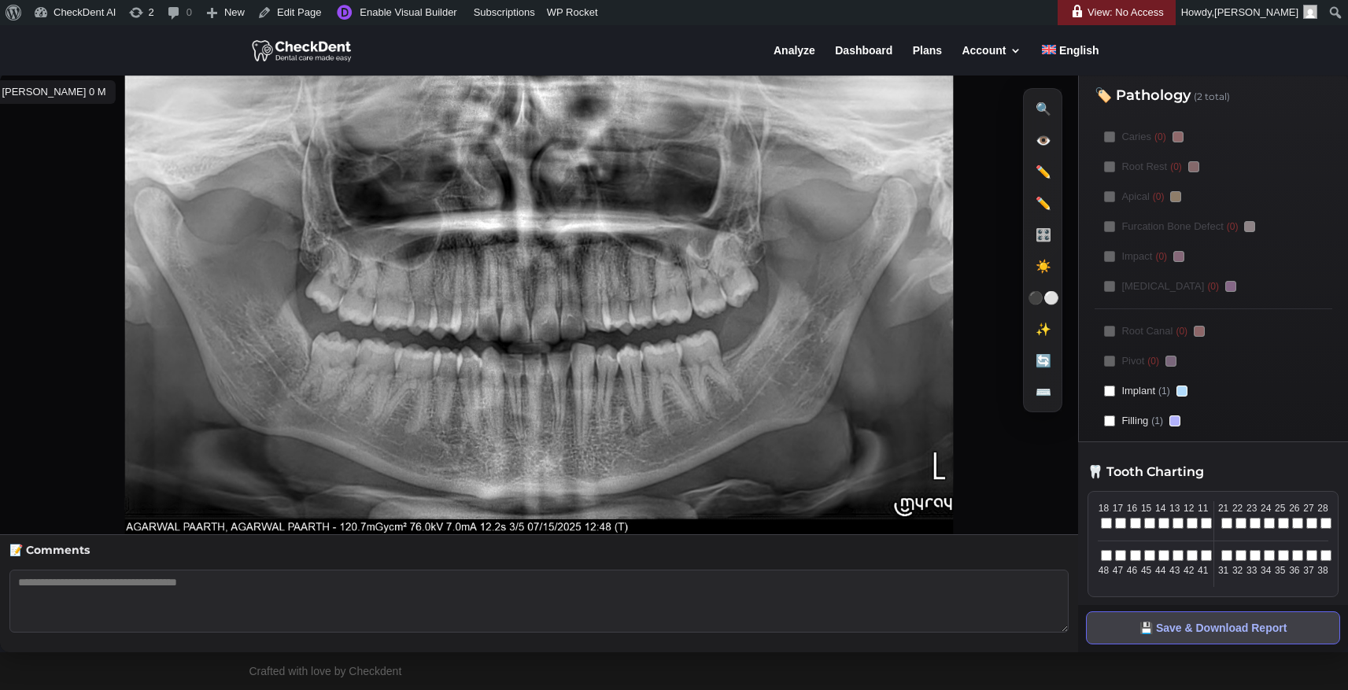
click at [803, 261] on icon at bounding box center [539, 303] width 1078 height 462
click at [490, 275] on icon at bounding box center [539, 303] width 1078 height 462
click at [568, 375] on polygon at bounding box center [558, 388] width 24 height 76
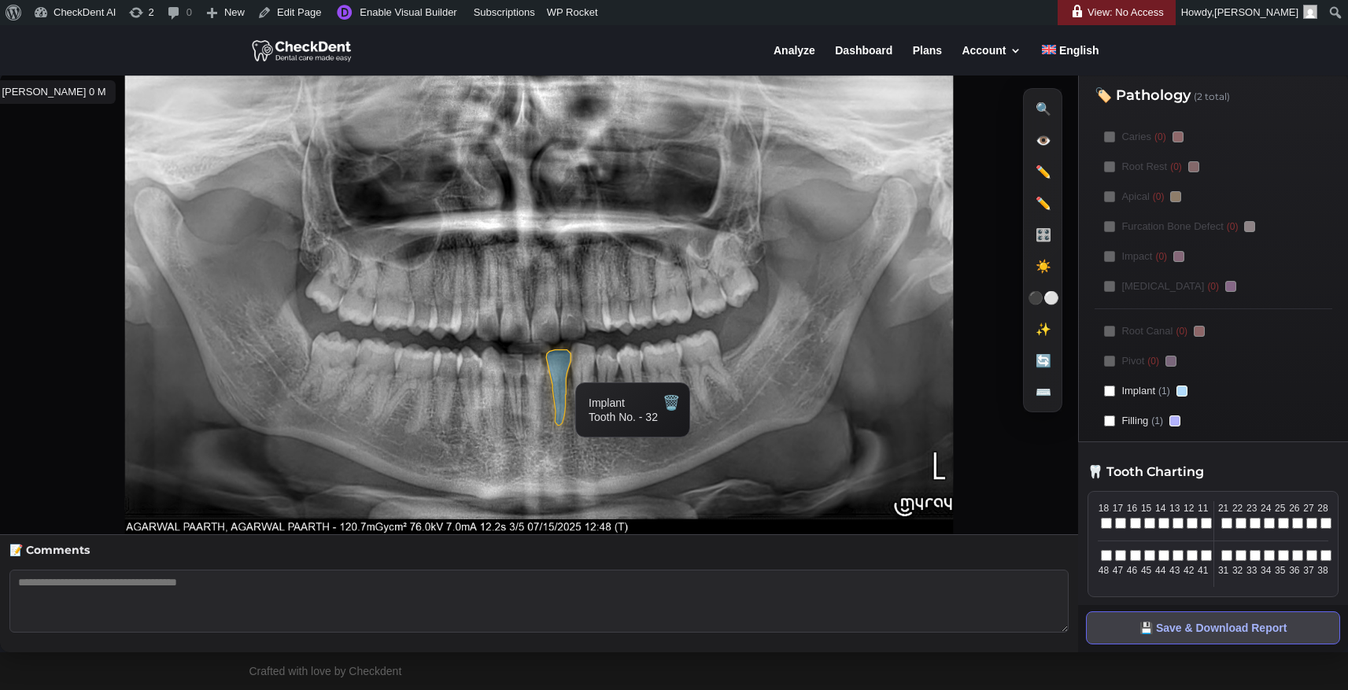
click at [633, 313] on icon at bounding box center [539, 303] width 1078 height 462
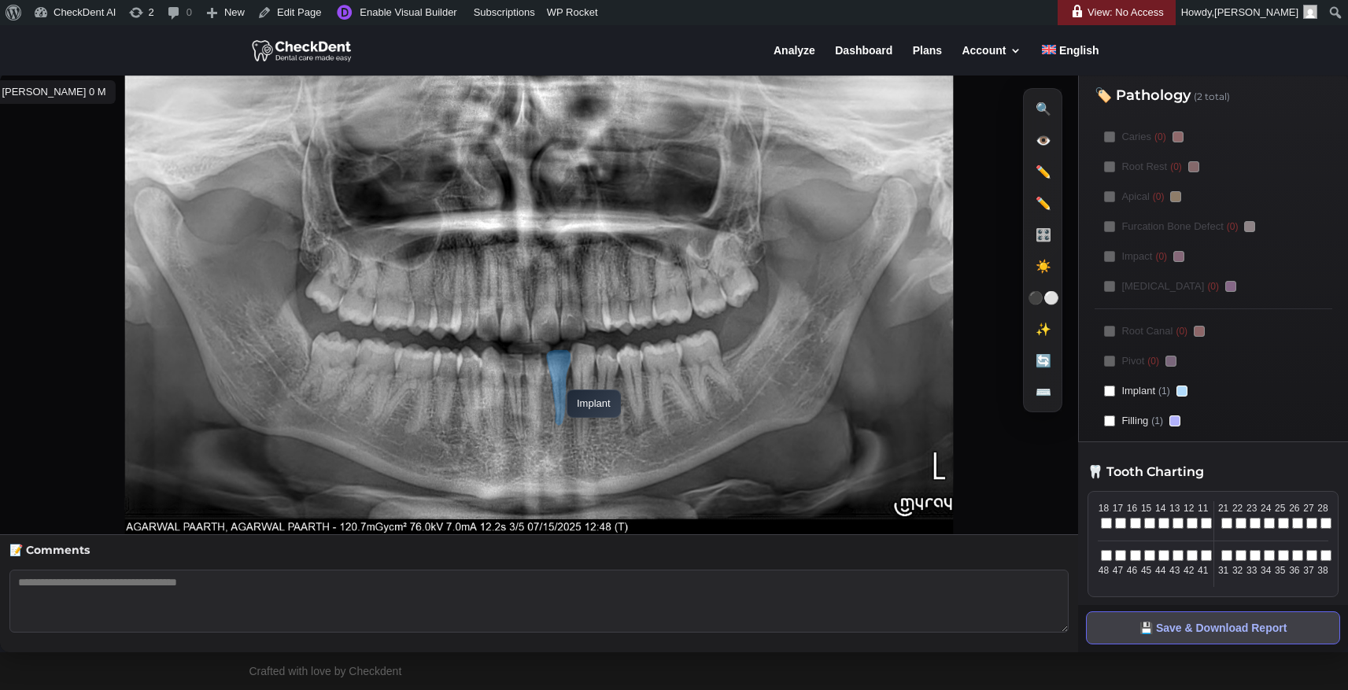
click at [559, 382] on polygon at bounding box center [558, 388] width 24 height 76
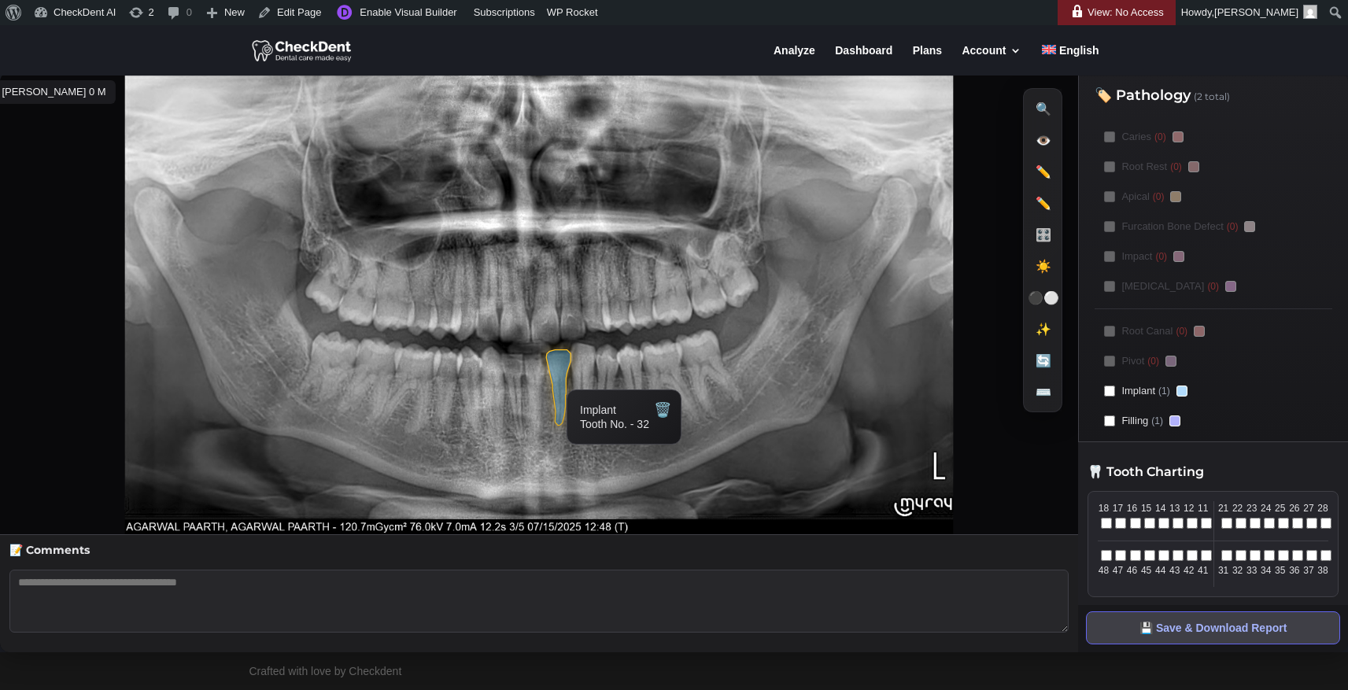
click at [649, 325] on icon at bounding box center [539, 303] width 1078 height 462
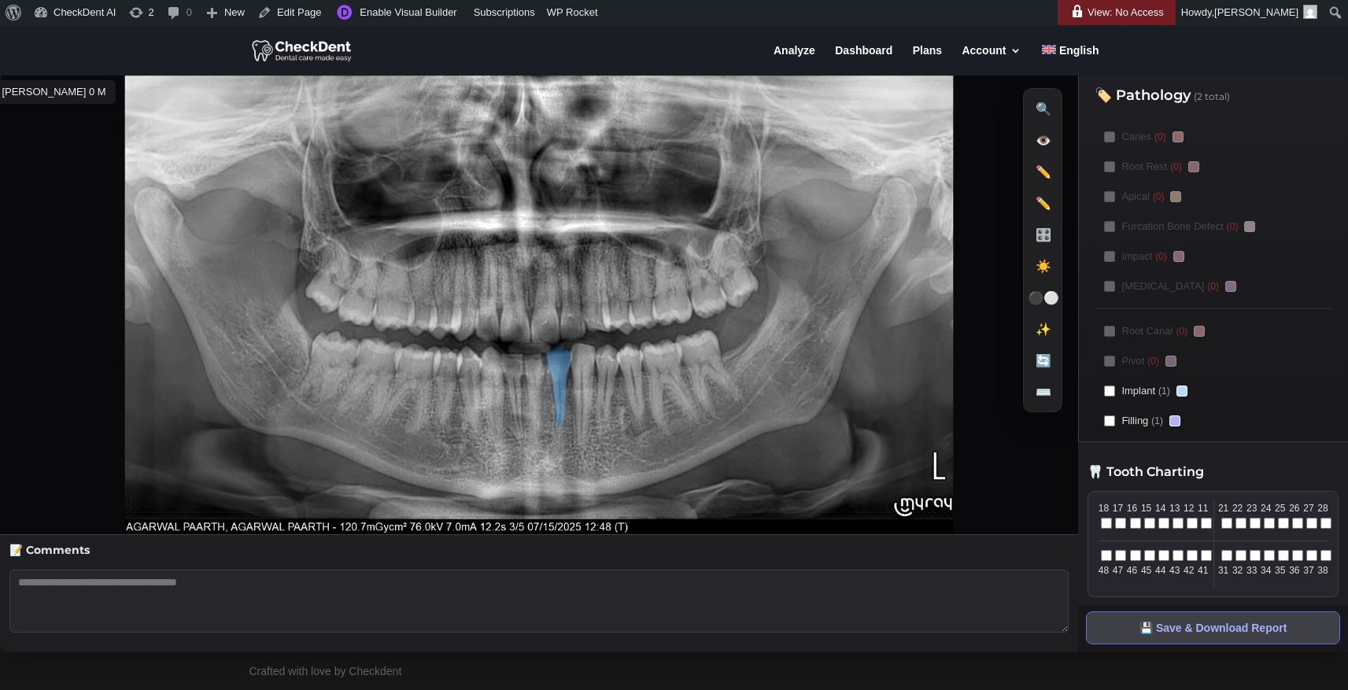
click at [642, 254] on icon at bounding box center [539, 303] width 1078 height 462
click at [555, 366] on polygon at bounding box center [558, 388] width 24 height 76
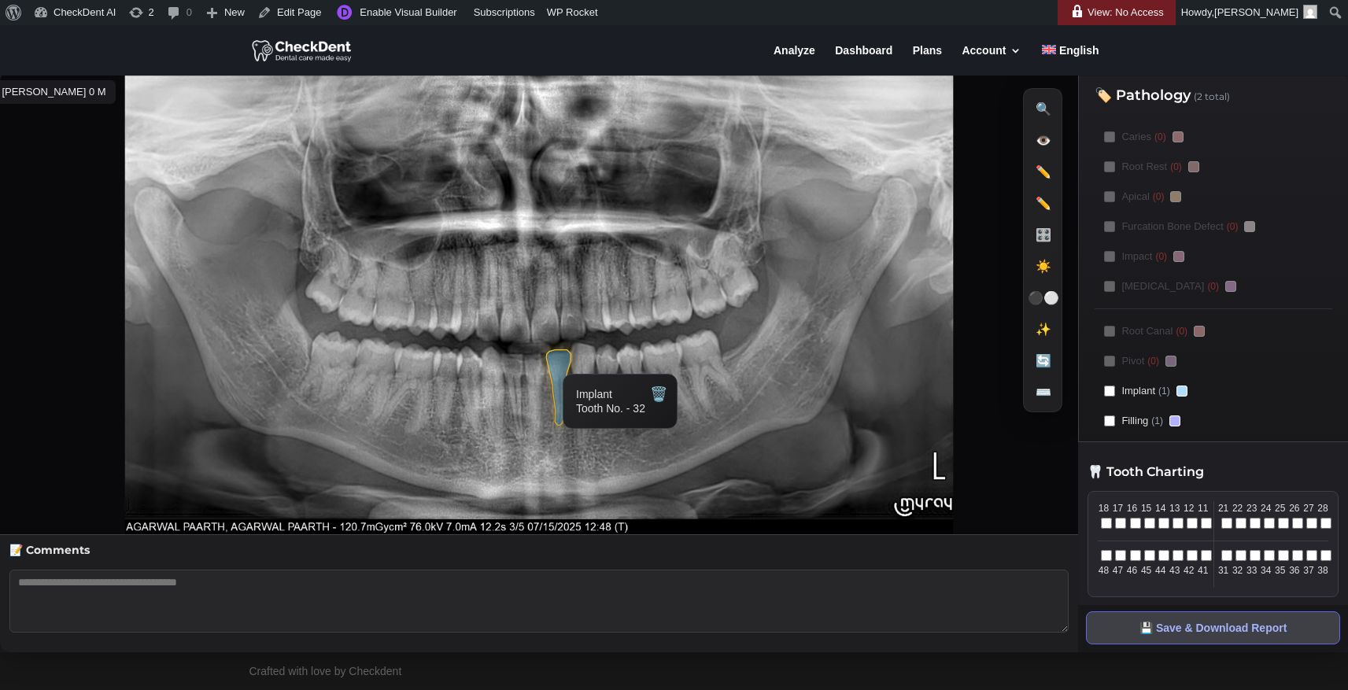
click at [474, 47] on div at bounding box center [675, 50] width 850 height 50
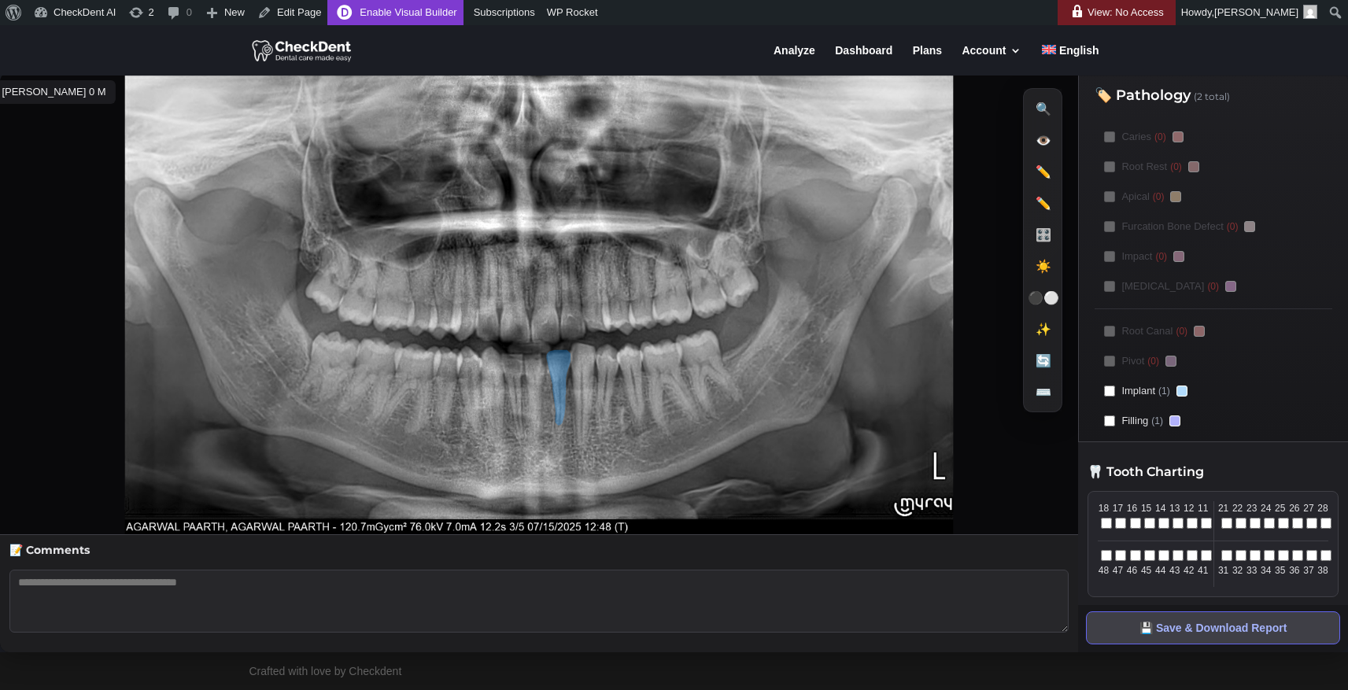
click at [432, 17] on link "Enable Visual Builder" at bounding box center [394, 12] width 135 height 25
